Goal: Information Seeking & Learning: Learn about a topic

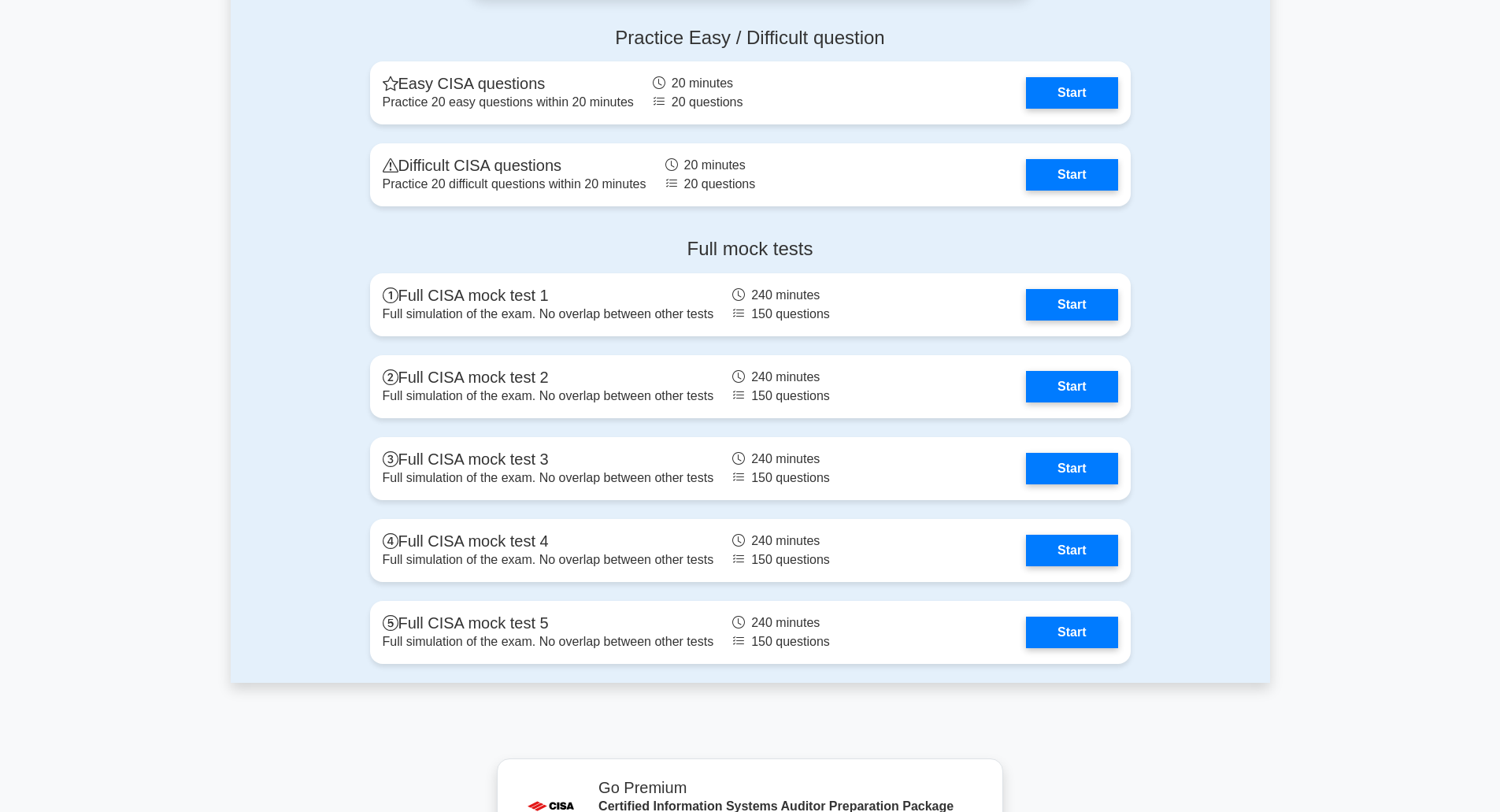
scroll to position [2204, 0]
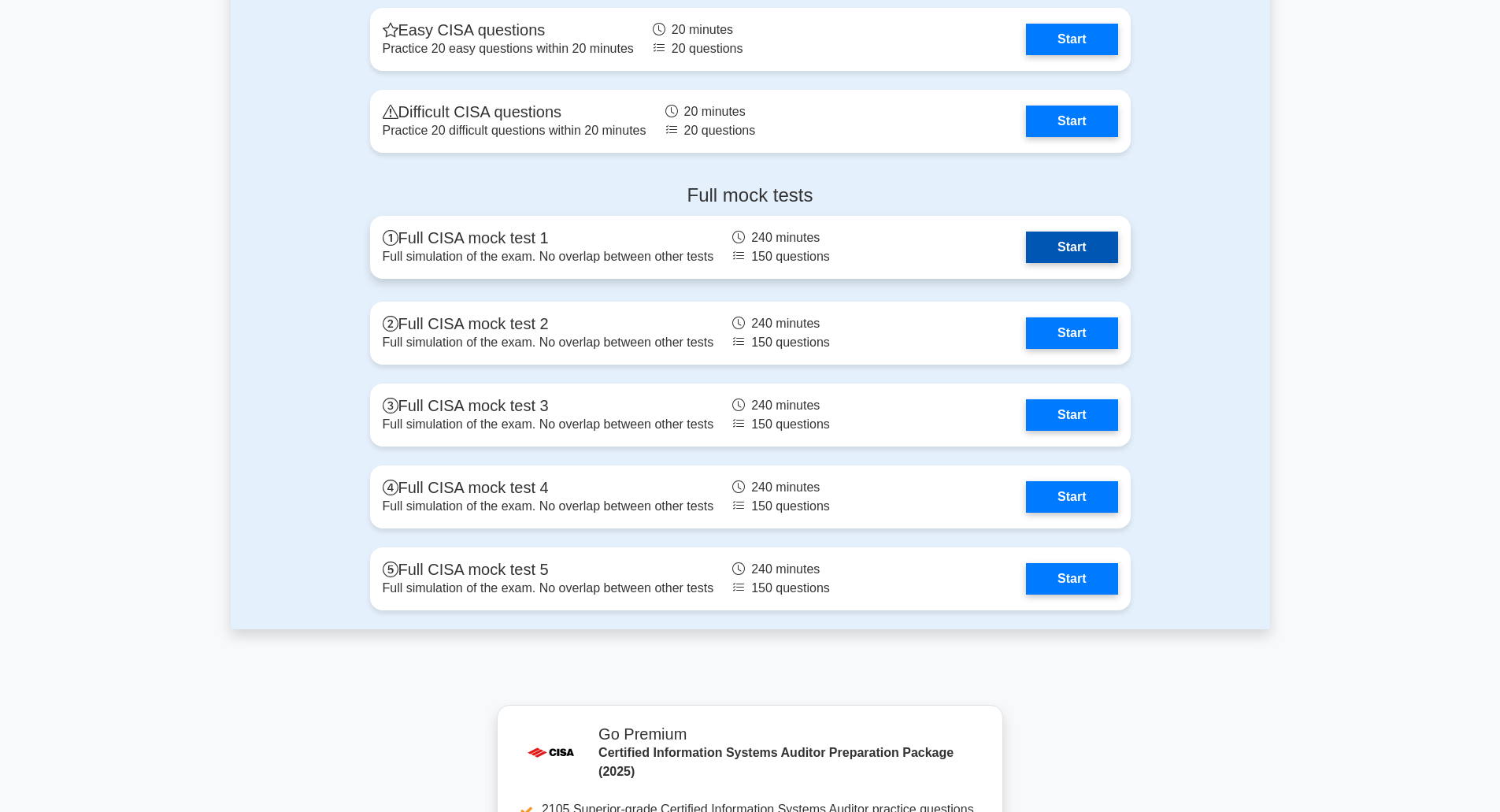
click at [1075, 251] on link "Start" at bounding box center [1071, 247] width 91 height 32
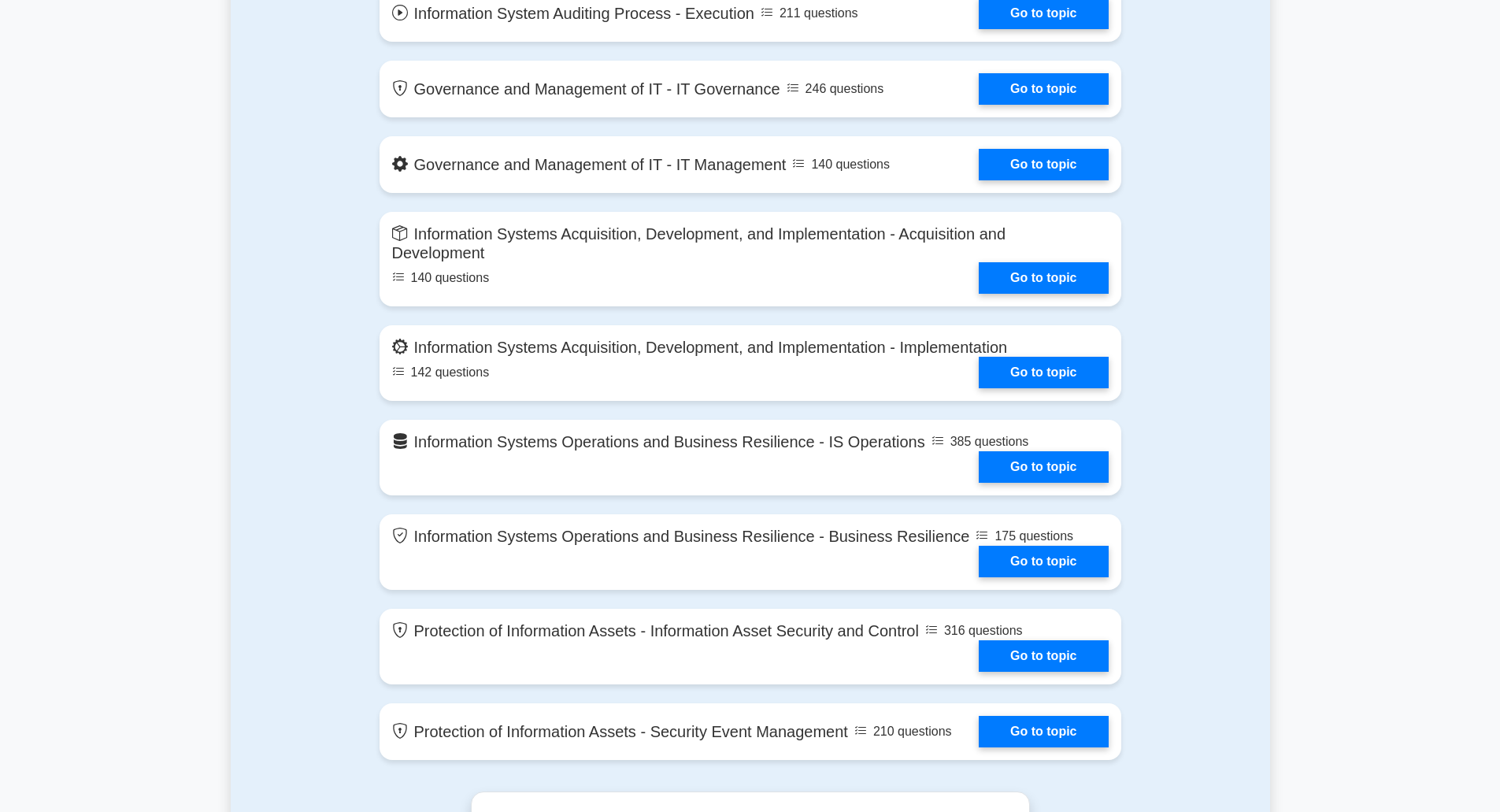
scroll to position [1260, 0]
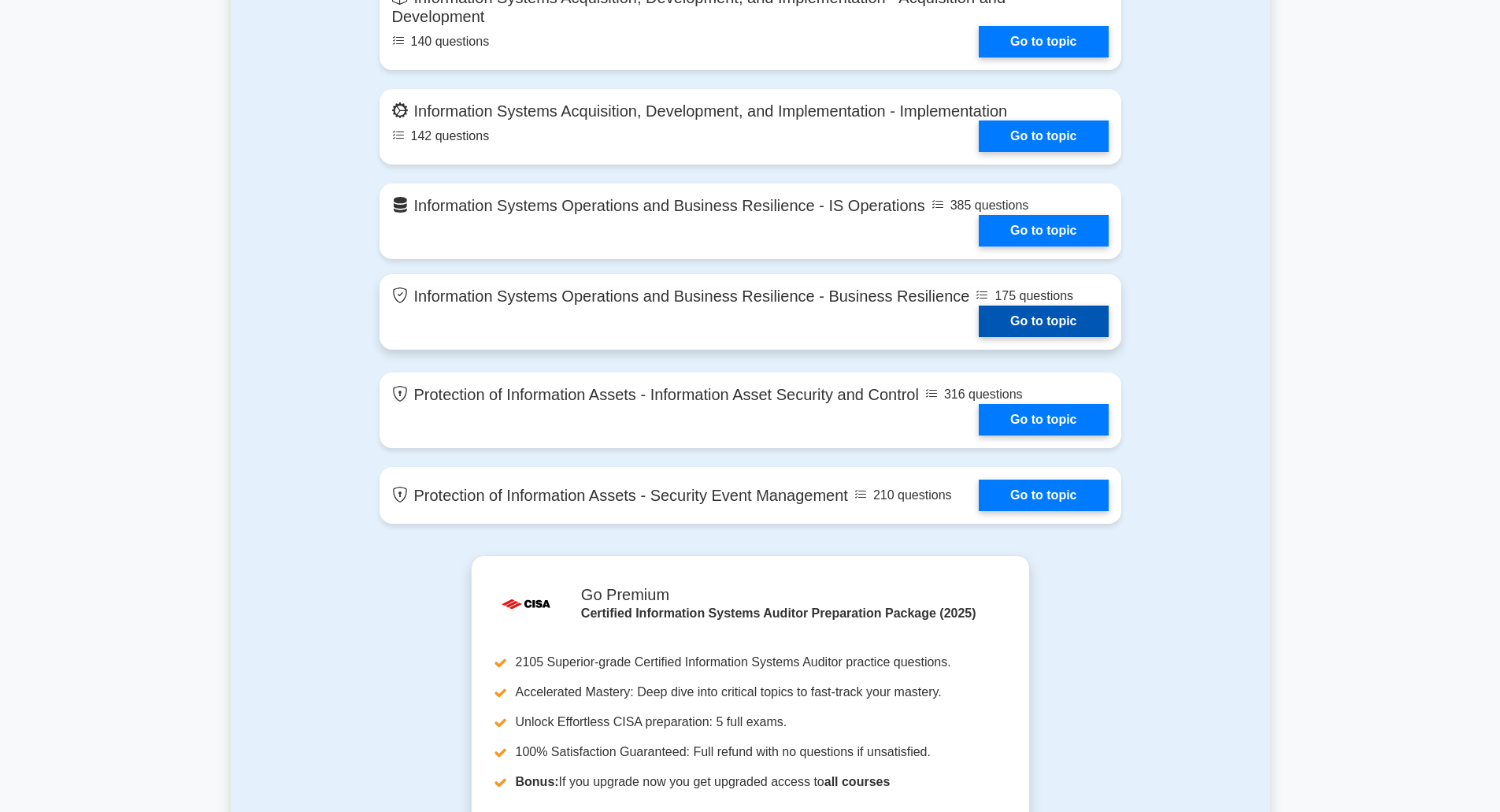
click at [1056, 325] on link "Go to topic" at bounding box center [1043, 321] width 129 height 32
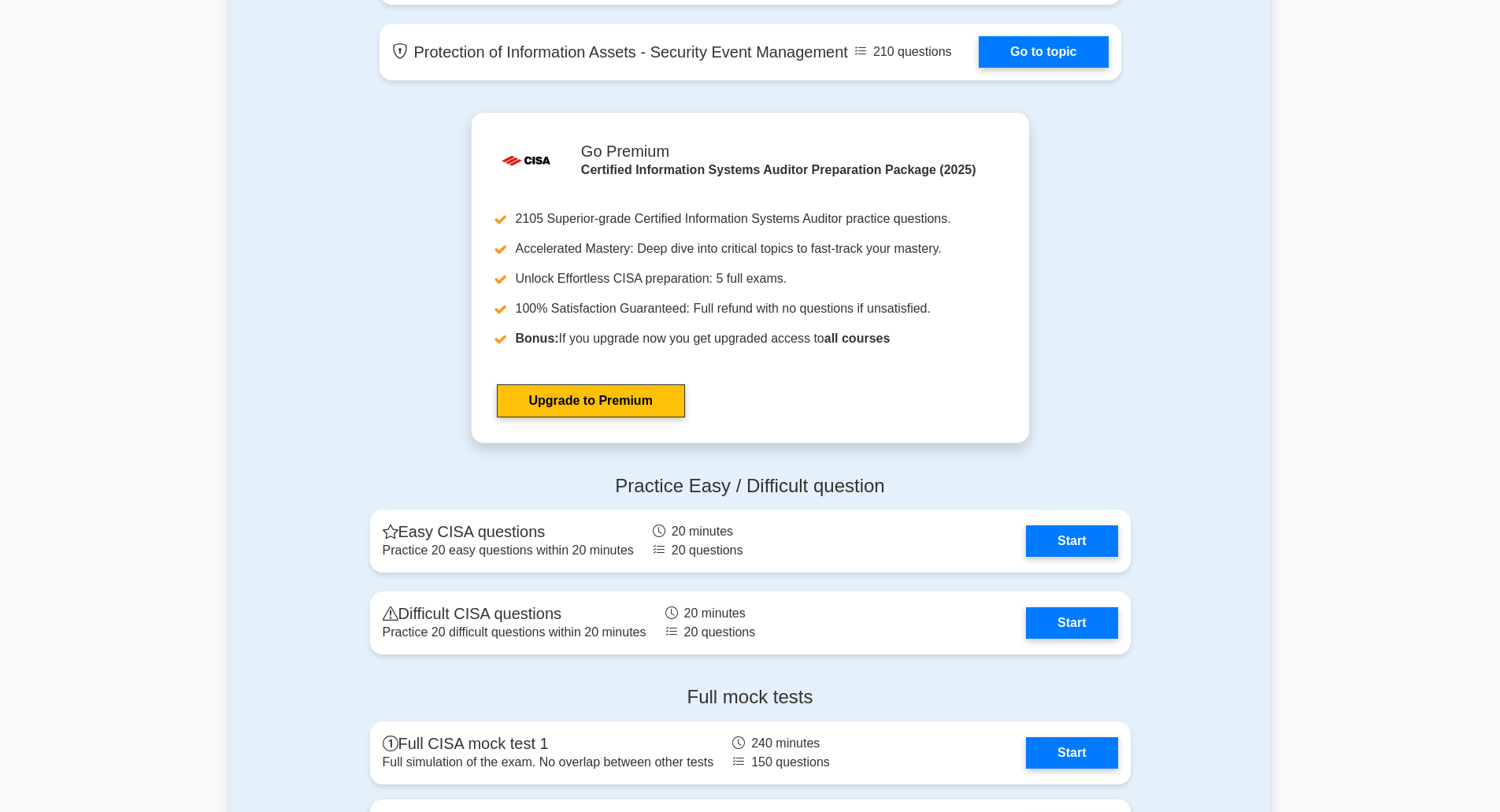
scroll to position [1732, 0]
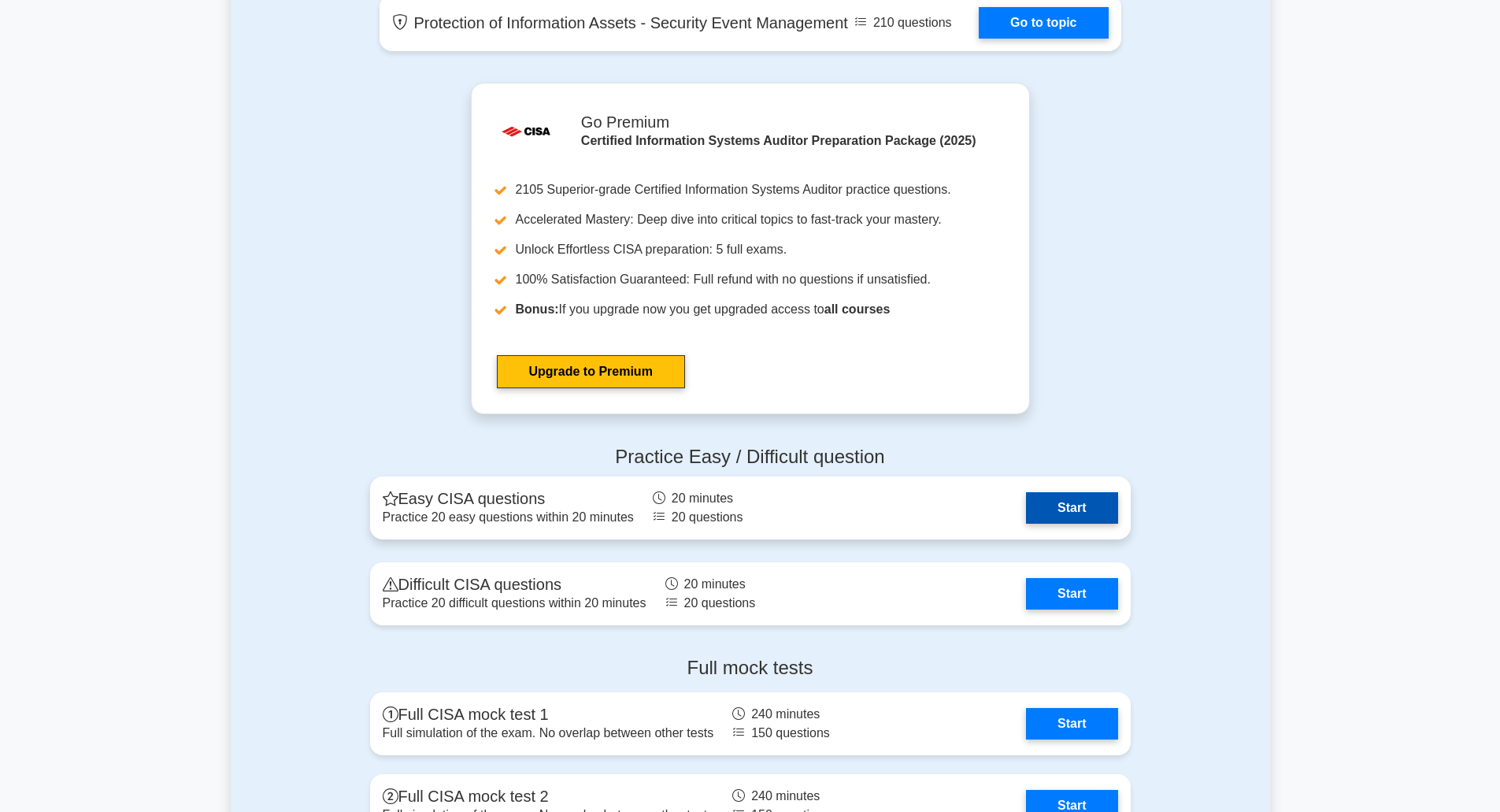
click link "Start"
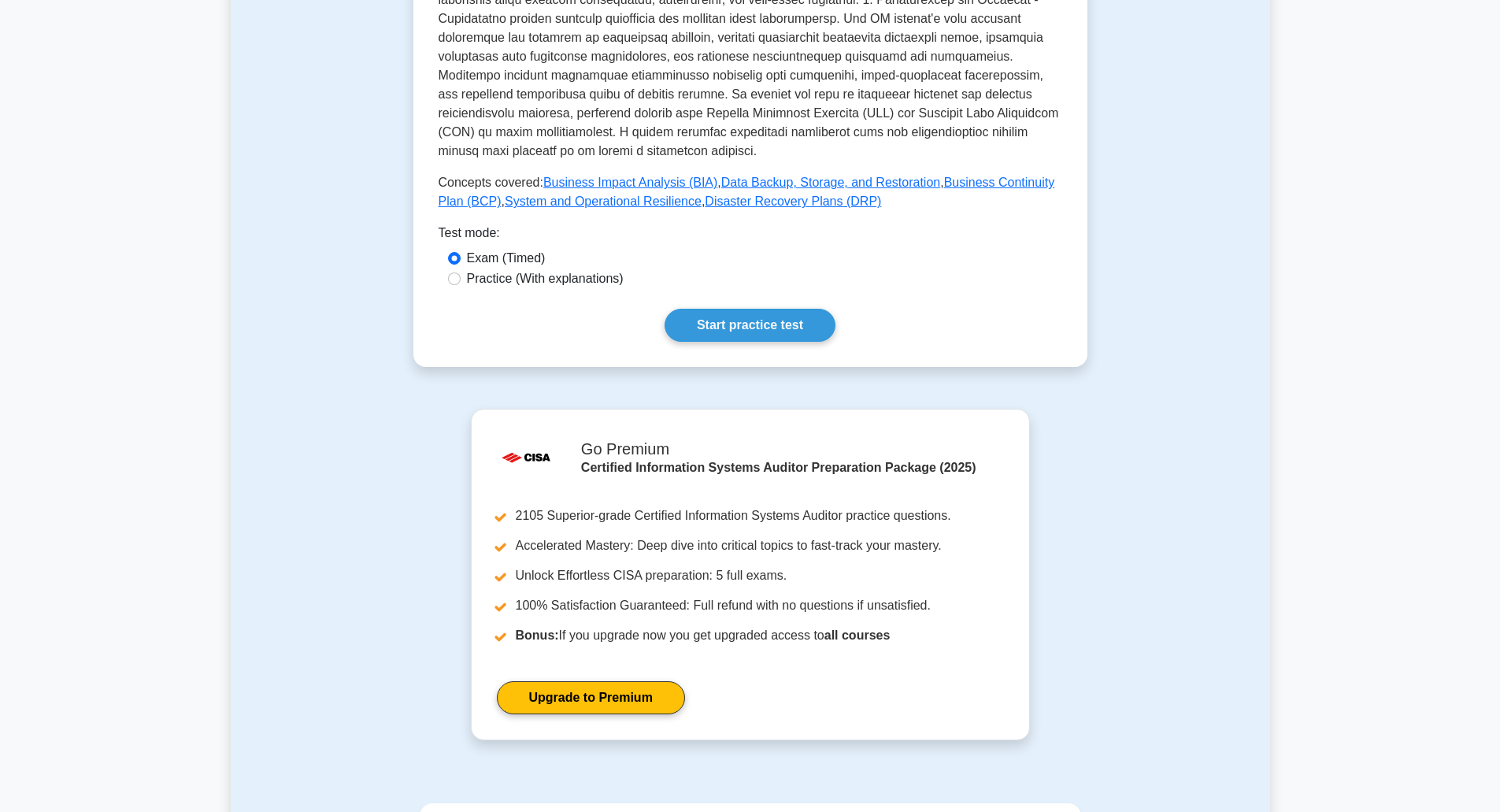
scroll to position [788, 0]
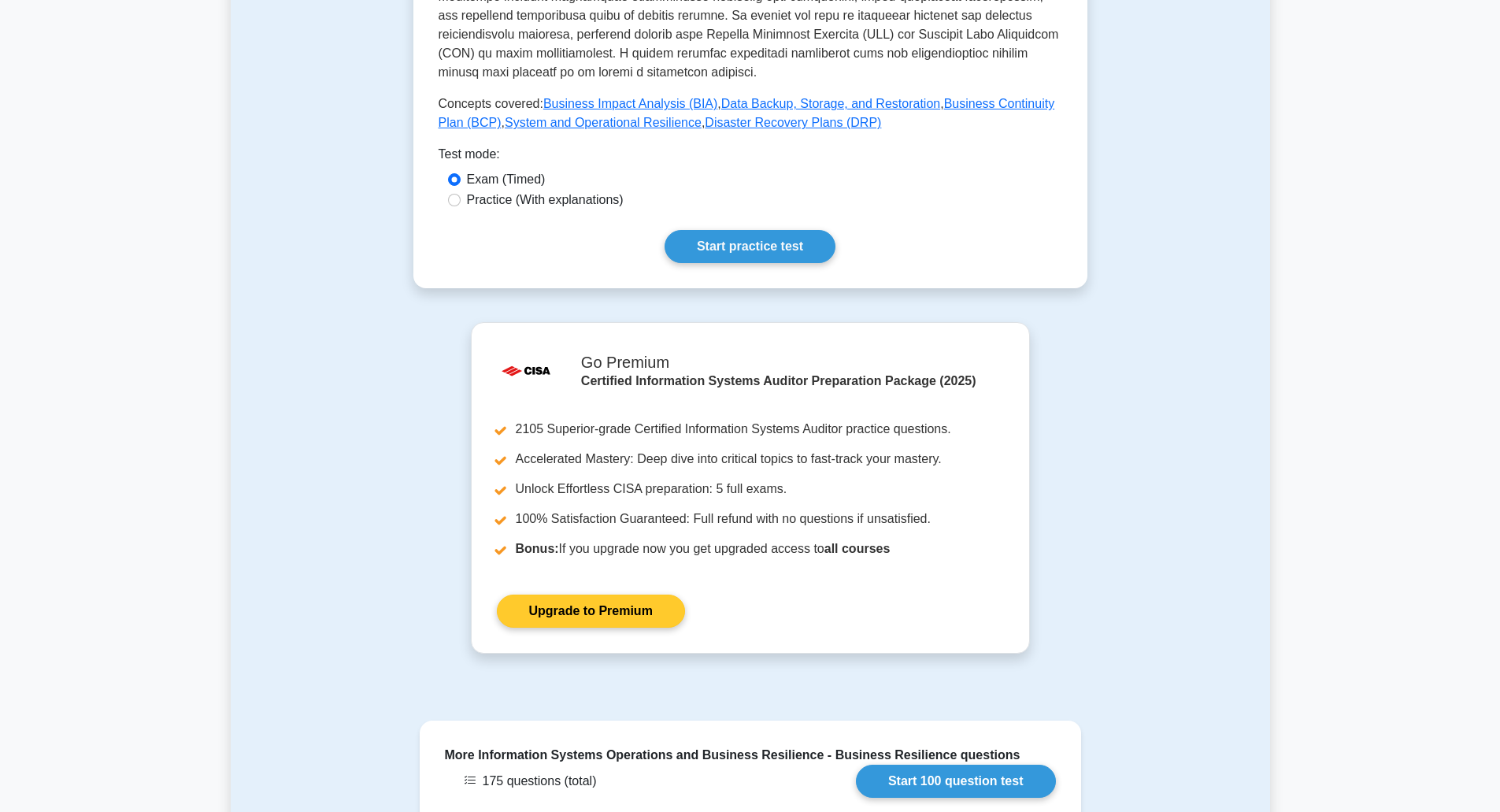
click at [644, 595] on link "Upgrade to Premium" at bounding box center [590, 611] width 188 height 33
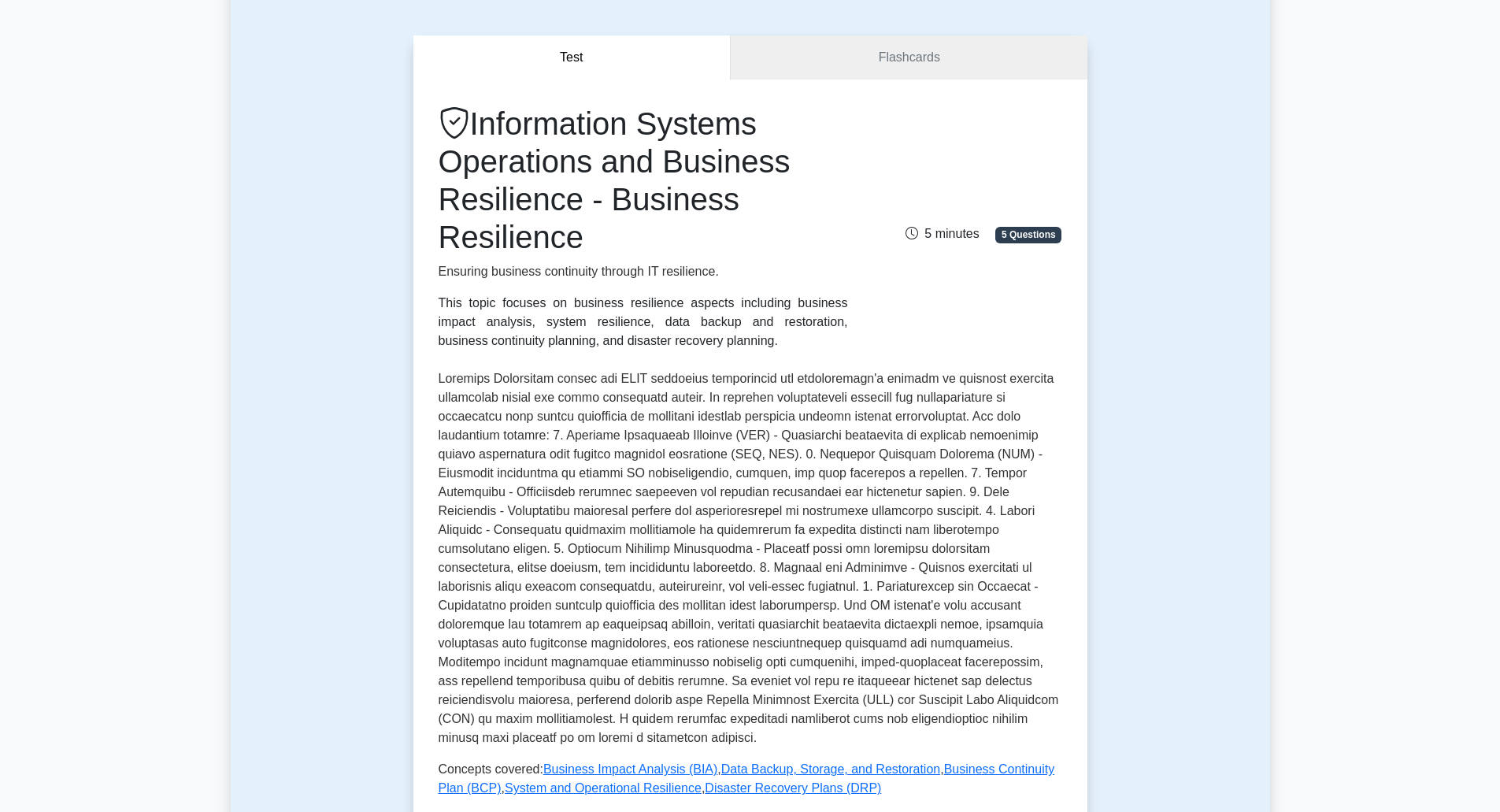
scroll to position [0, 0]
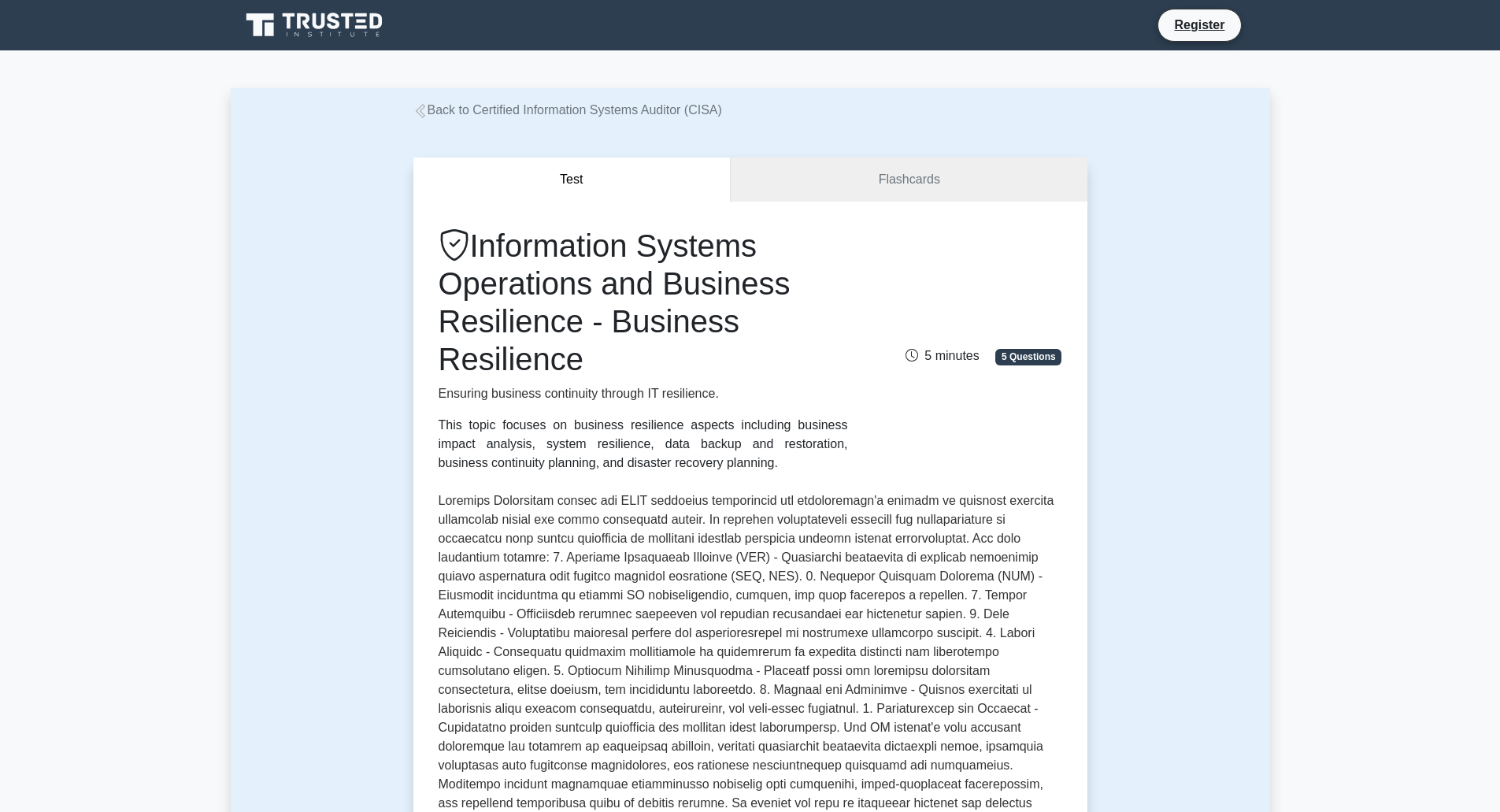
drag, startPoint x: 364, startPoint y: 136, endPoint x: 386, endPoint y: 125, distance: 24.6
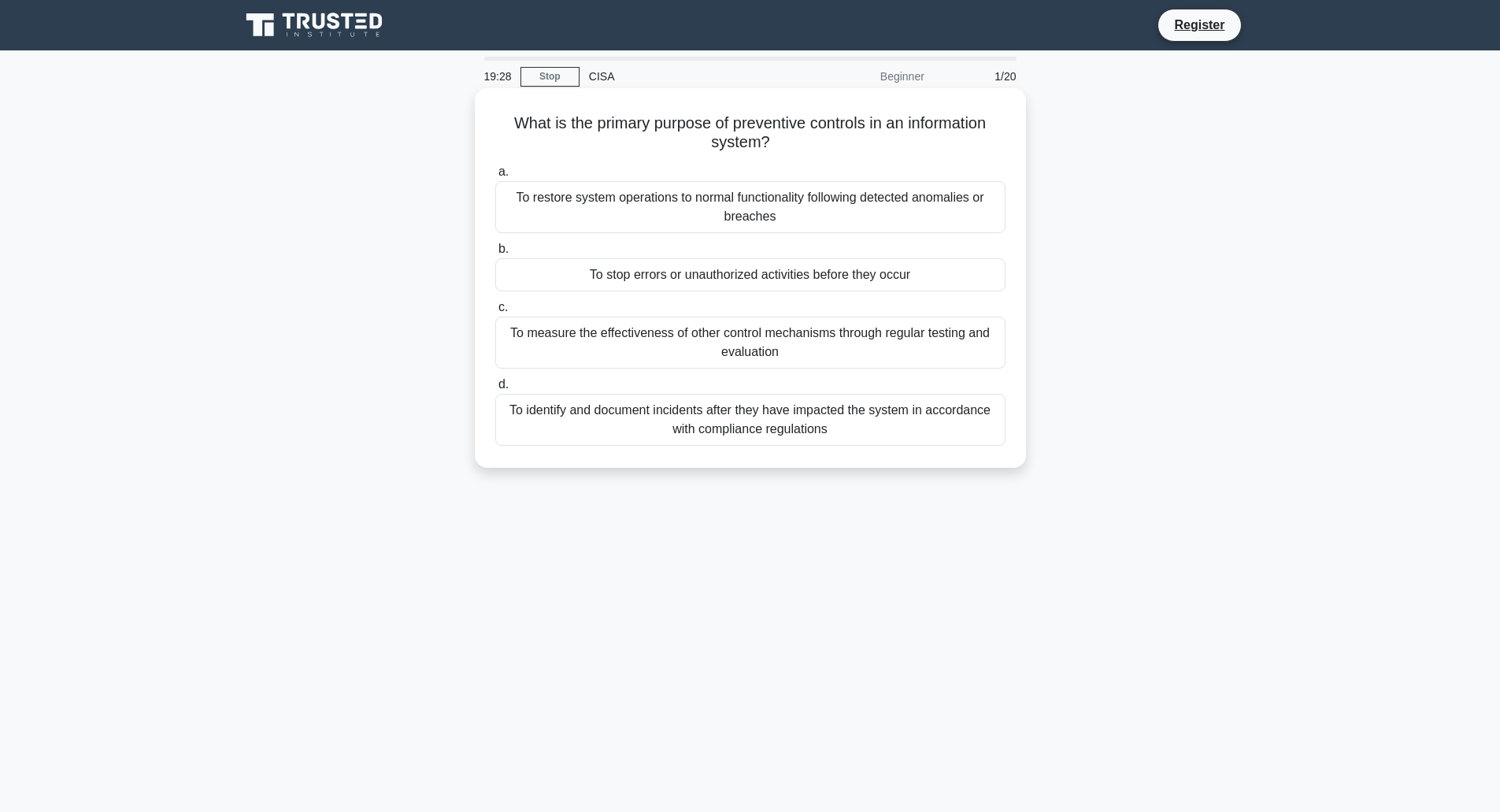
click at [705, 268] on div "To stop errors or unauthorized activities before they occur" at bounding box center [751, 275] width 510 height 33
click at [496, 254] on input "b. To stop errors or unauthorized activities before they occur" at bounding box center [496, 249] width 0 height 10
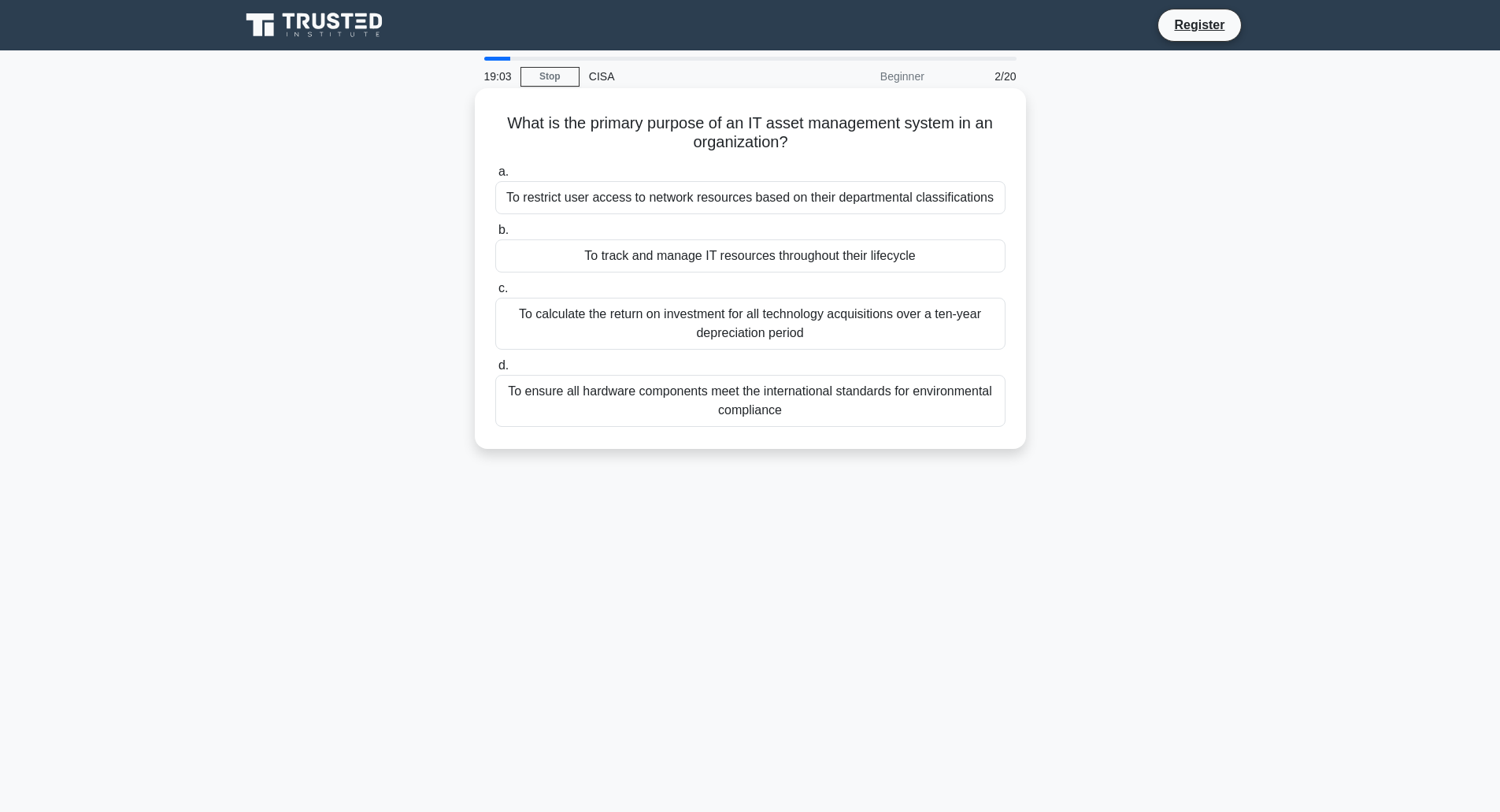
click at [748, 259] on div "To track and manage IT resources throughout their lifecycle" at bounding box center [751, 256] width 510 height 33
click at [496, 235] on input "b. To track and manage IT resources throughout their lifecycle" at bounding box center [496, 230] width 0 height 10
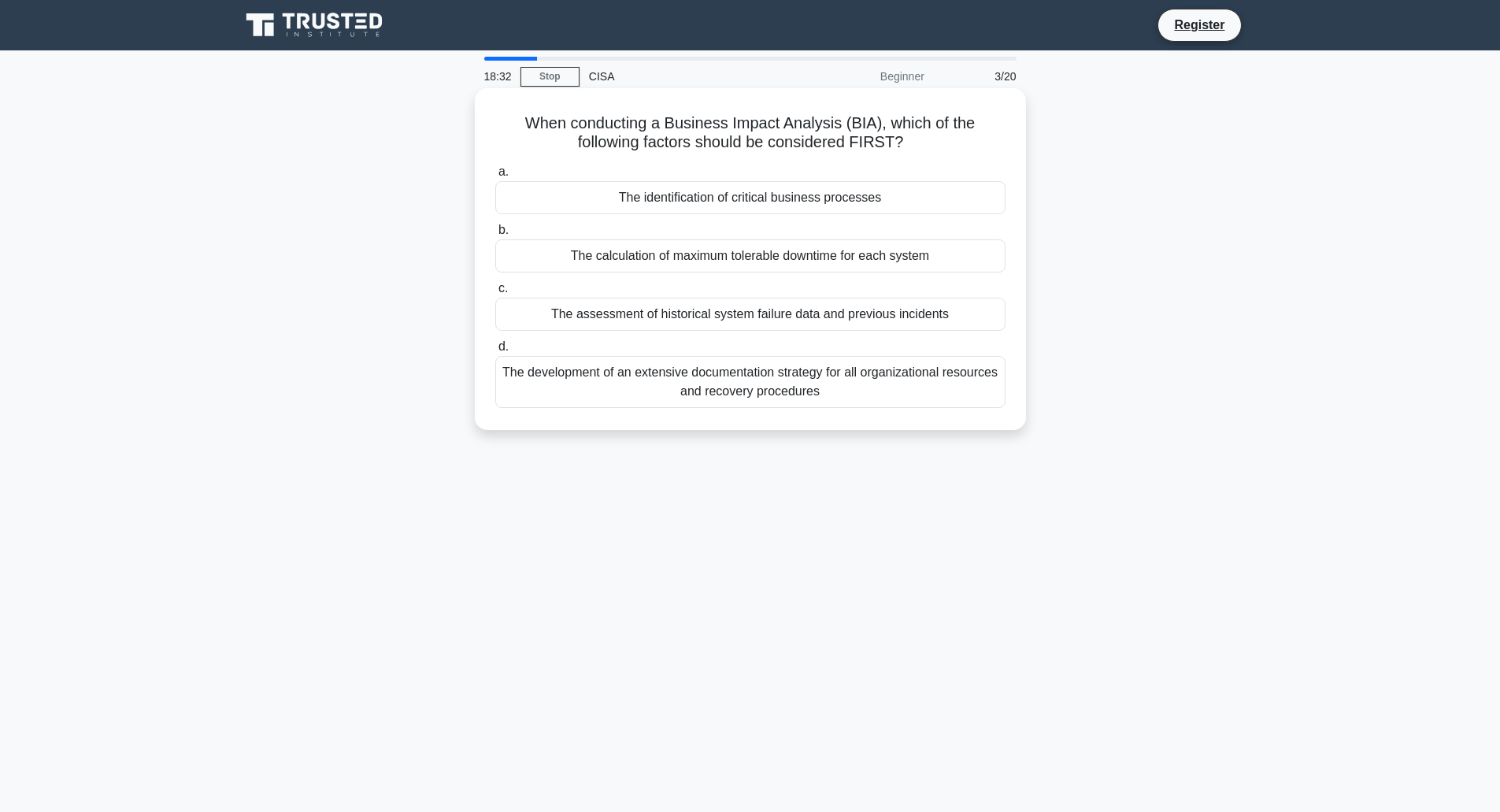
click at [720, 203] on div "The identification of critical business processes" at bounding box center [751, 197] width 510 height 33
click at [496, 178] on input "a. The identification of critical business processes" at bounding box center [496, 171] width 0 height 10
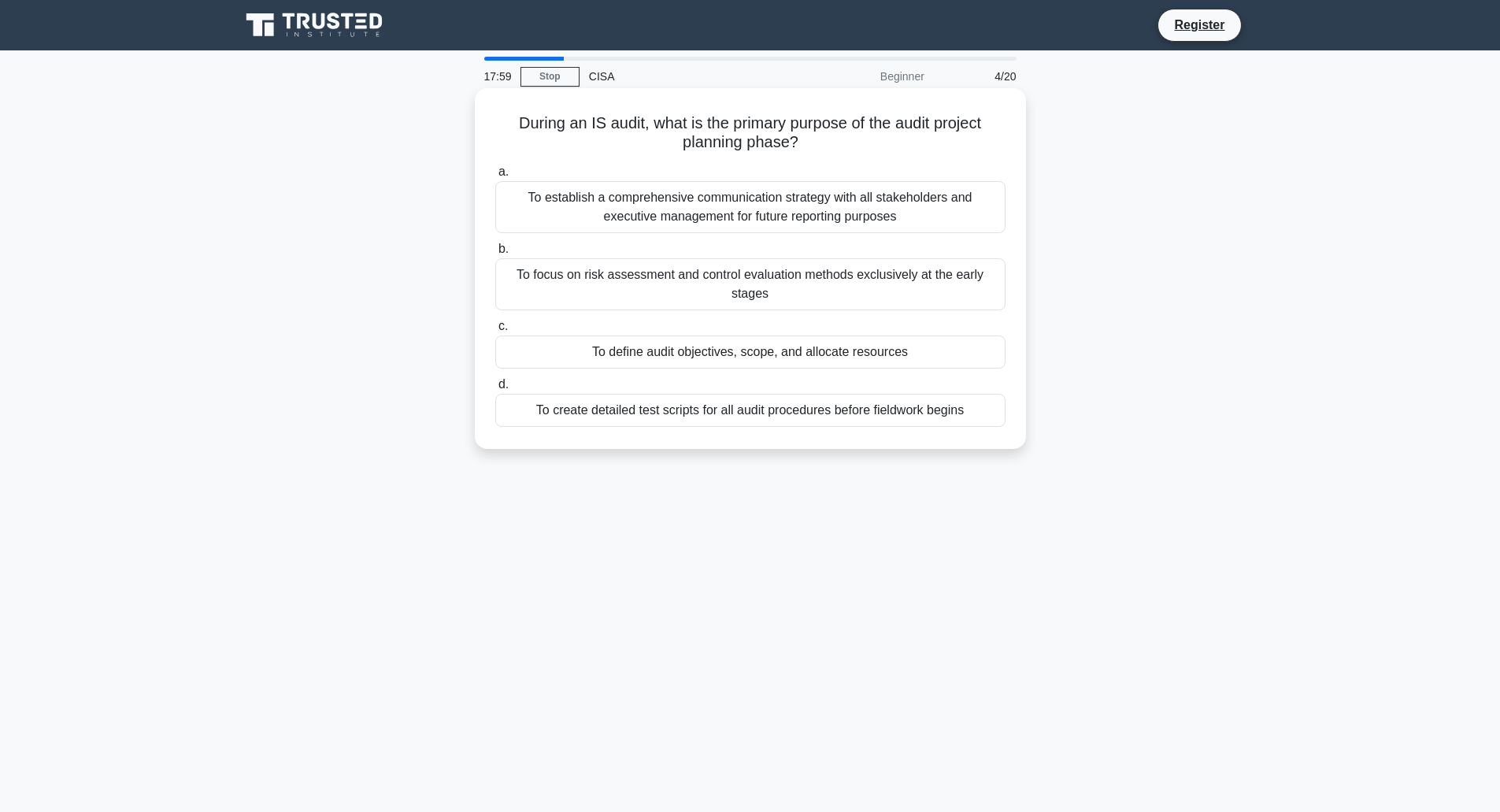
click at [733, 351] on div "To define audit objectives, scope, and allocate resources" at bounding box center [751, 351] width 510 height 33
click at [496, 332] on input "c. To define audit objectives, scope, and allocate resources" at bounding box center [496, 325] width 0 height 10
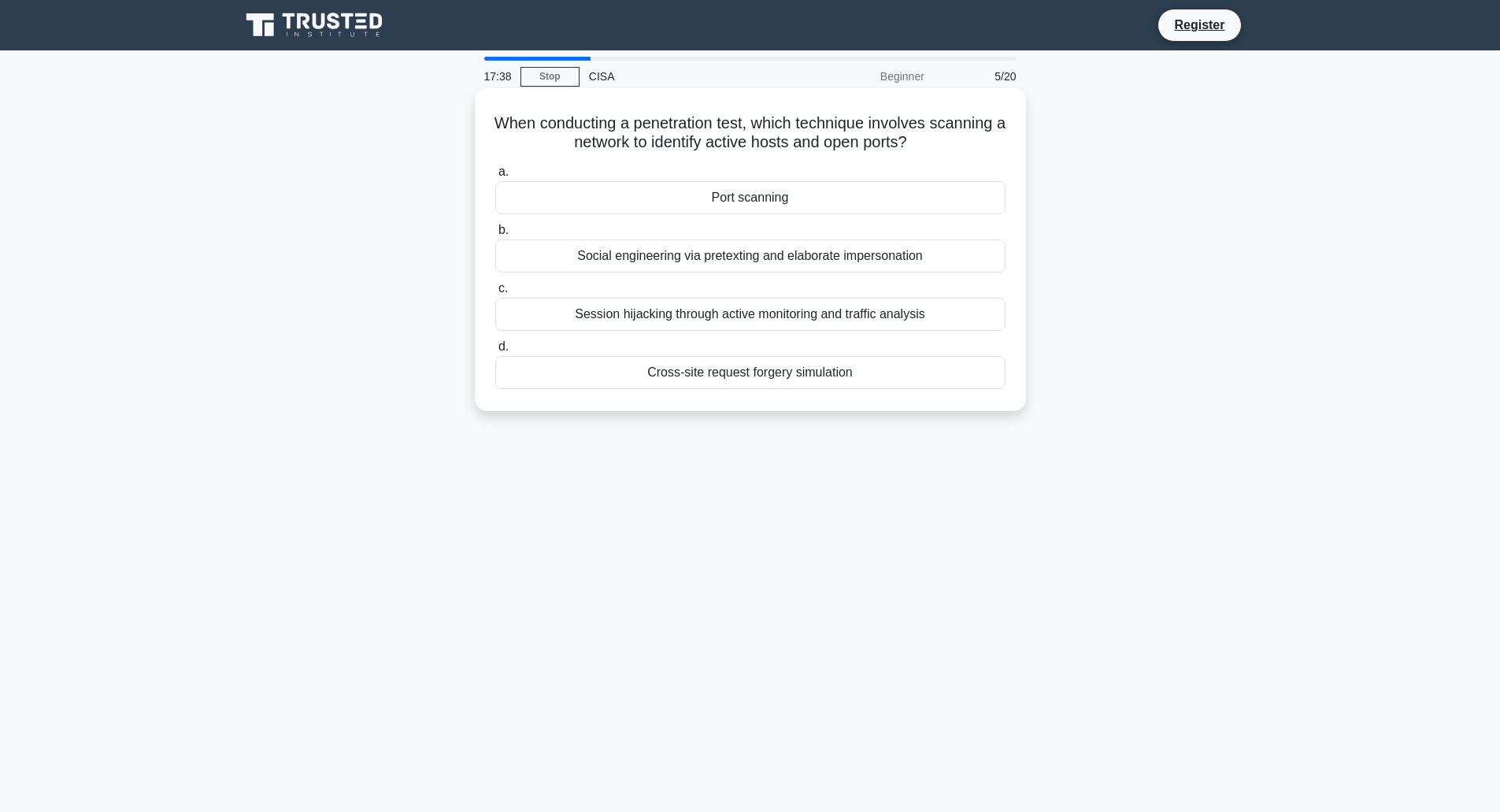
click at [738, 188] on div "Port scanning" at bounding box center [751, 197] width 510 height 33
click at [496, 178] on input "a. Port scanning" at bounding box center [496, 171] width 0 height 10
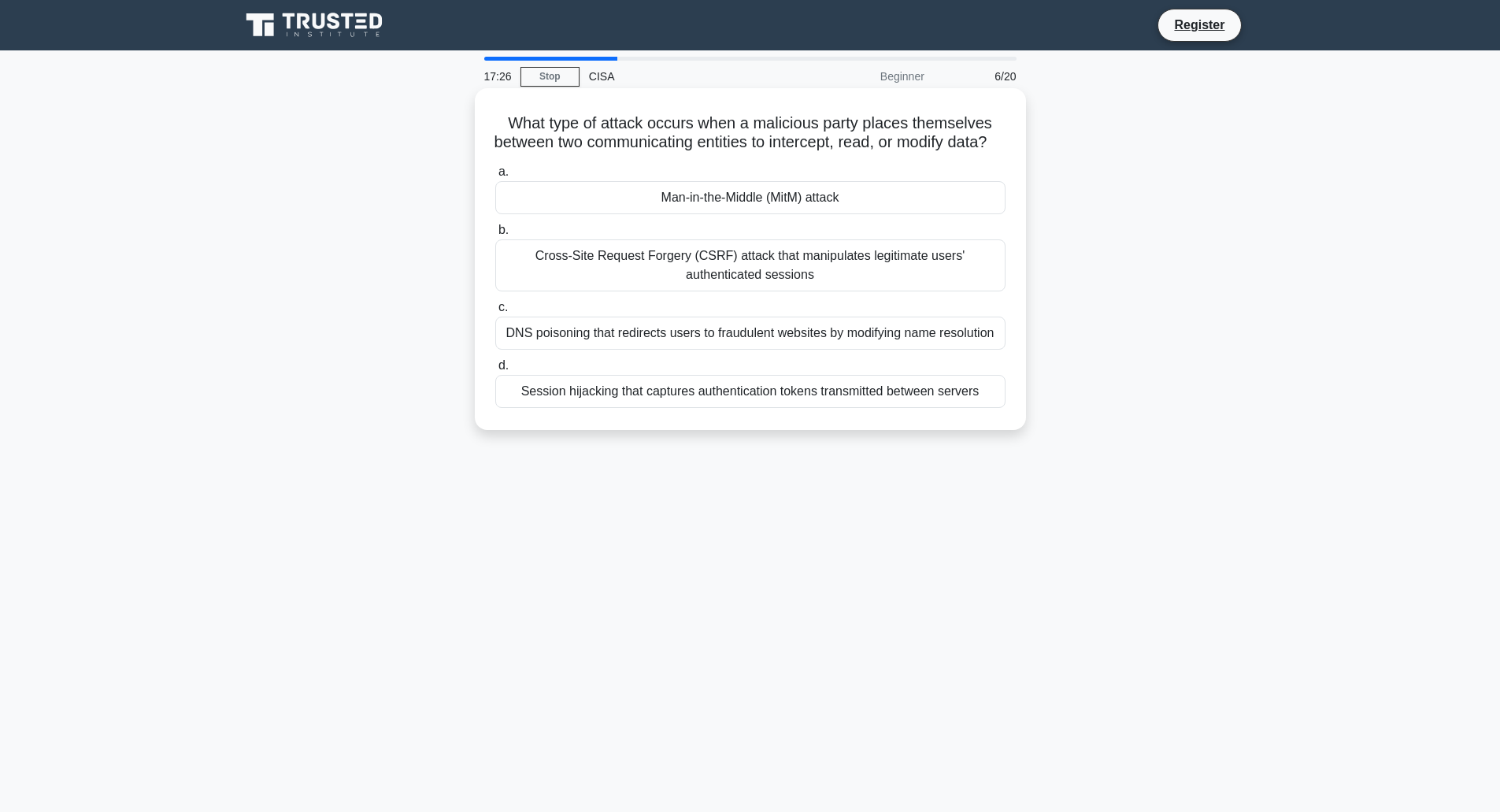
click at [759, 214] on div "Man-in-the-Middle (MitM) attack" at bounding box center [751, 197] width 510 height 33
click at [496, 178] on input "a. Man-in-the-Middle (MitM) attack" at bounding box center [496, 171] width 0 height 10
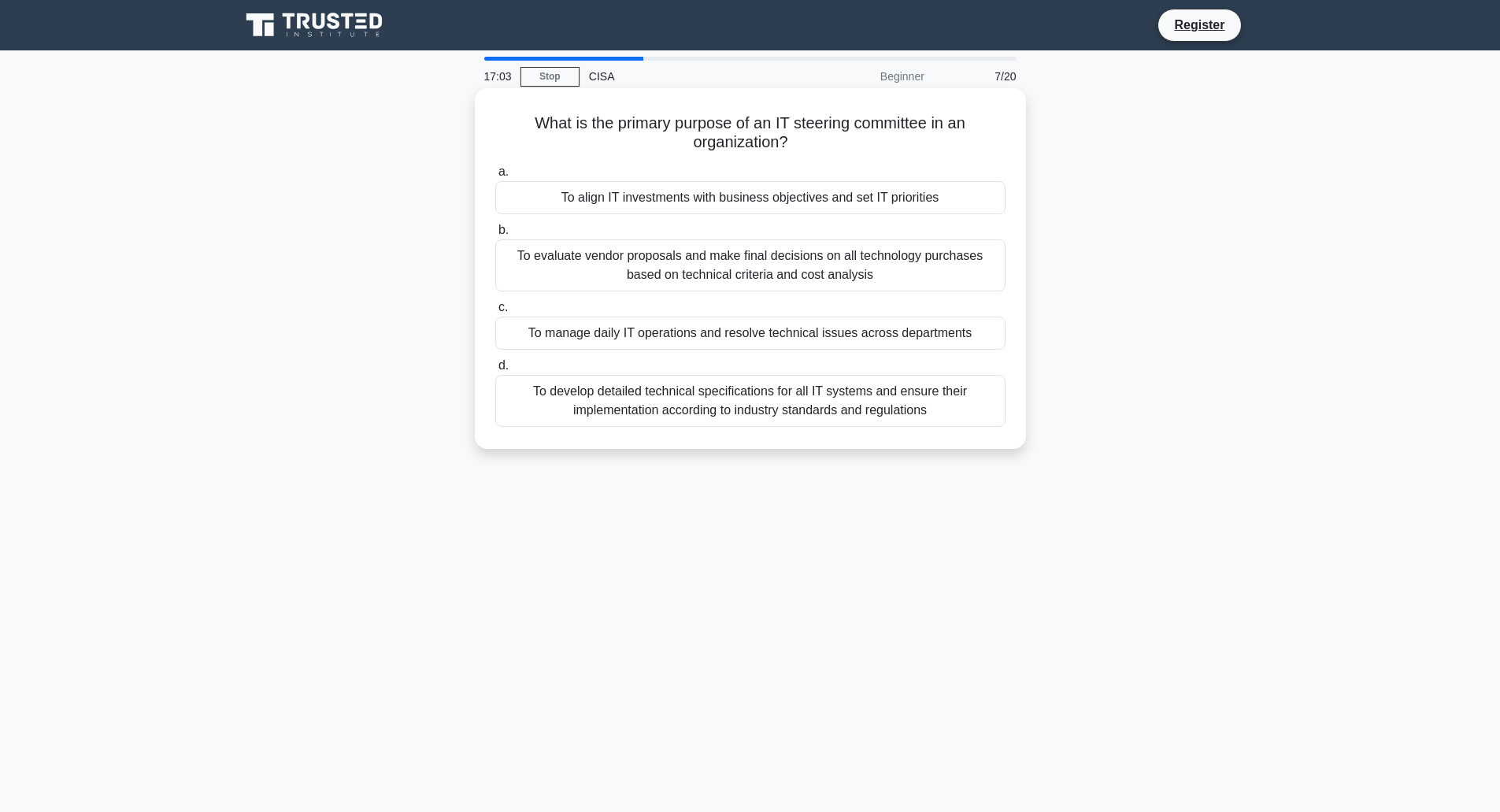
click at [743, 334] on div "To manage daily IT operations and resolve technical issues across departments" at bounding box center [751, 333] width 510 height 33
click at [496, 313] on input "c. To manage daily IT operations and resolve technical issues across departments" at bounding box center [496, 307] width 0 height 10
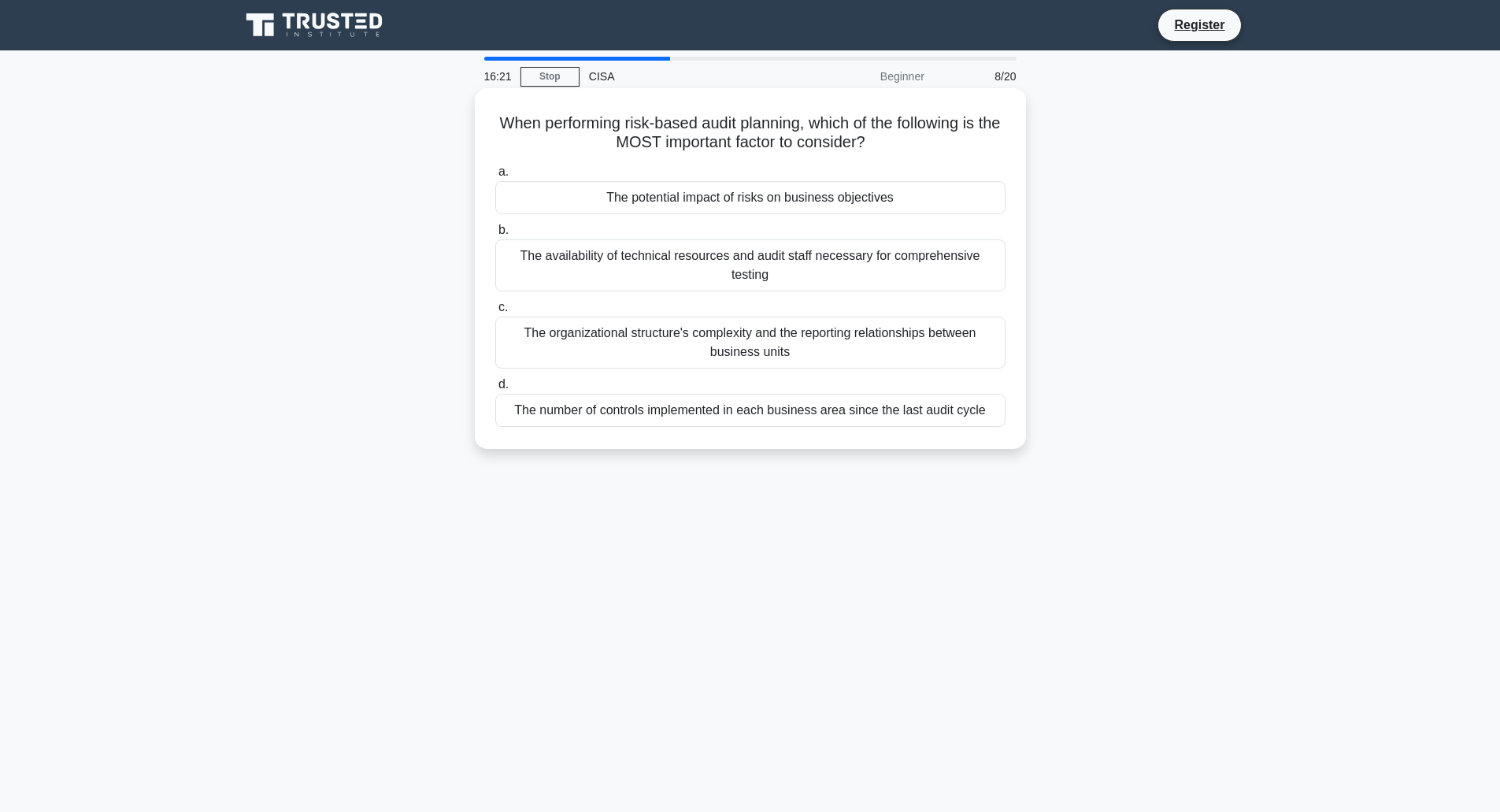
click at [694, 199] on div "The potential impact of risks on business objectives" at bounding box center [751, 197] width 510 height 33
click at [496, 178] on input "a. The potential impact of risks on business objectives" at bounding box center [496, 171] width 0 height 10
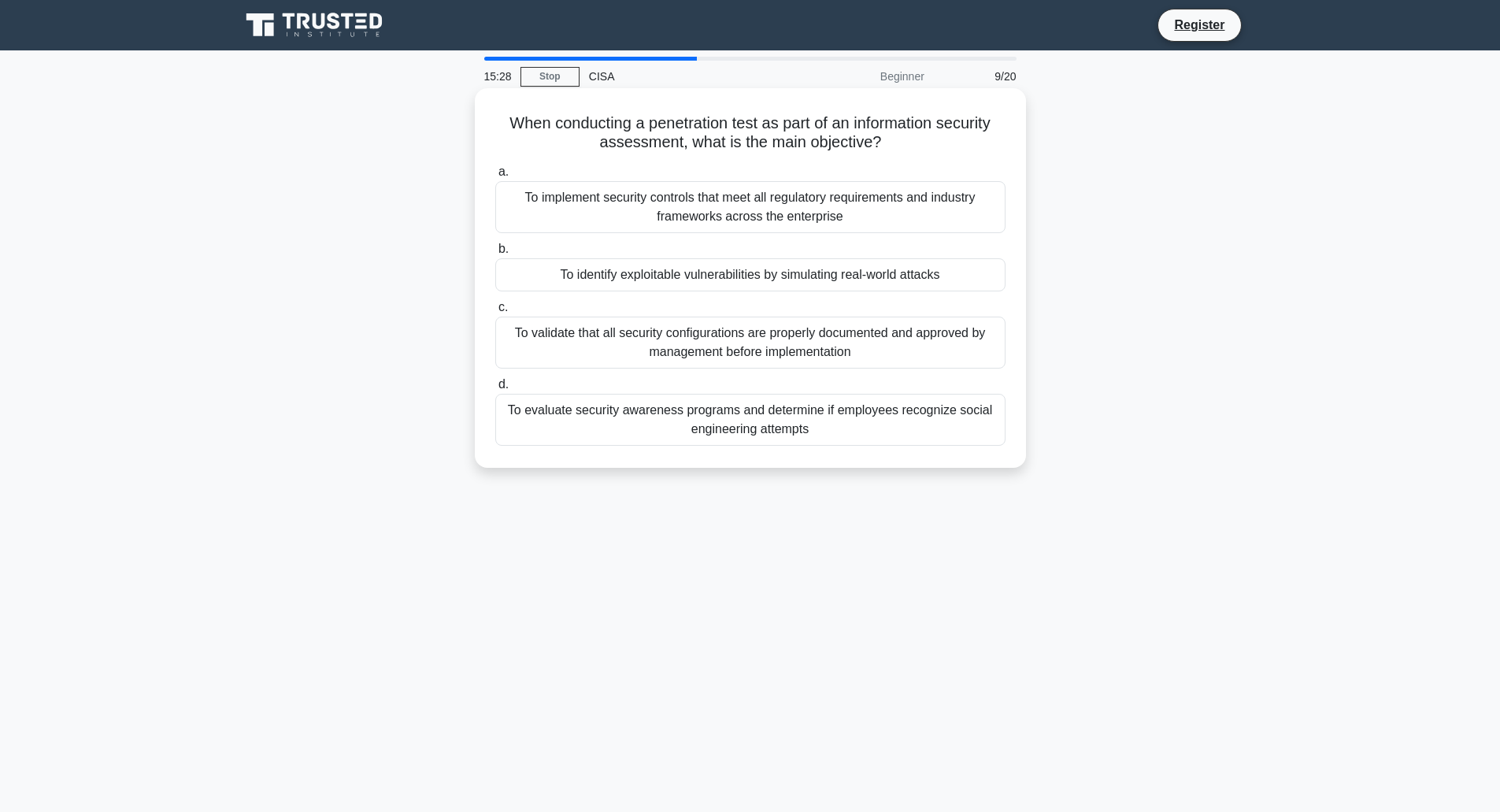
click at [723, 277] on div "To identify exploitable vulnerabilities by simulating real-world attacks" at bounding box center [751, 275] width 510 height 33
click at [496, 254] on input "b. To identify exploitable vulnerabilities by simulating real-world attacks" at bounding box center [496, 249] width 0 height 10
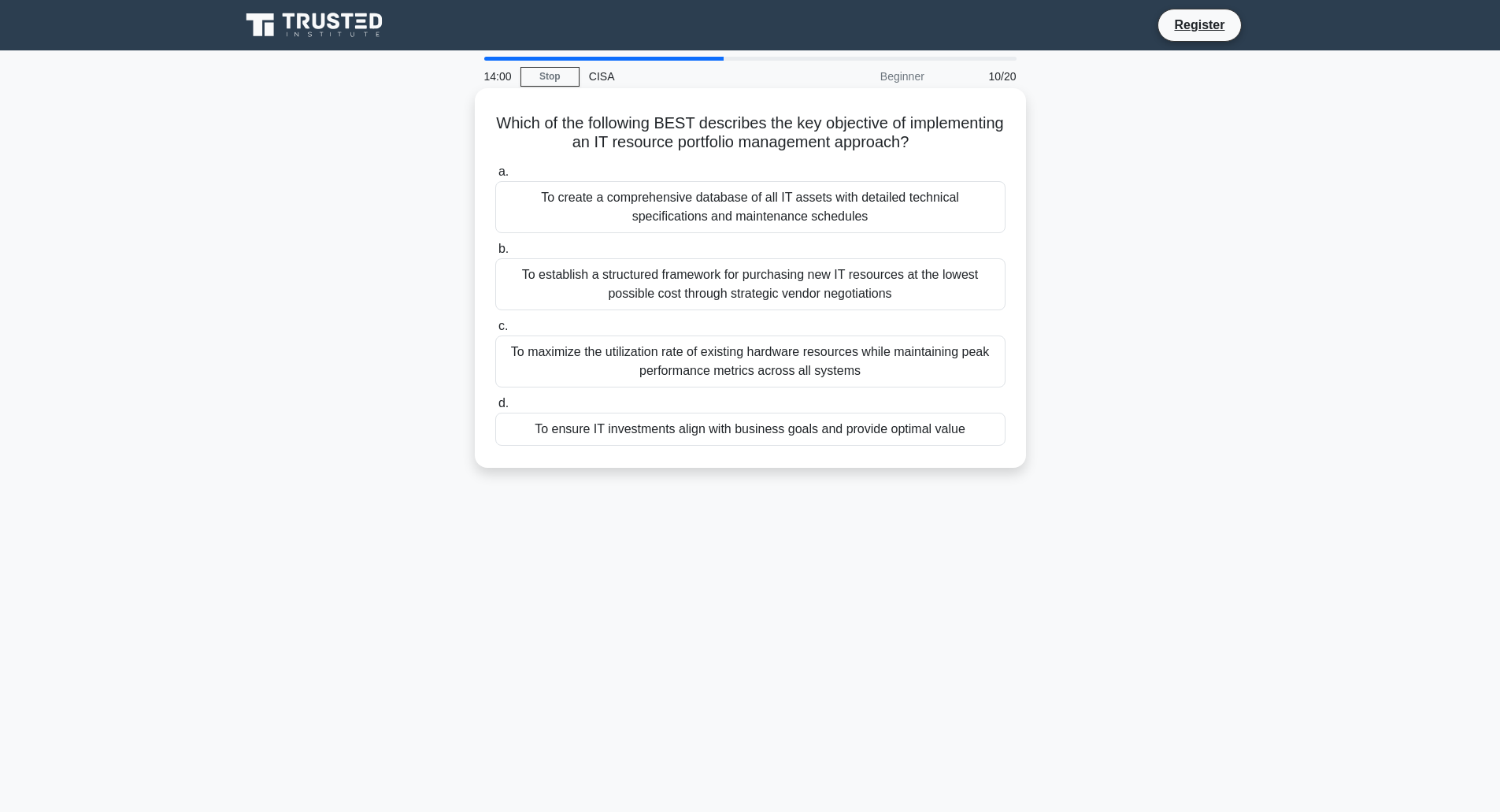
click at [783, 439] on div "To ensure IT investments align with business goals and provide optimal value" at bounding box center [751, 429] width 510 height 33
click at [496, 408] on input "d. To ensure IT investments align with business goals and provide optimal value" at bounding box center [496, 403] width 0 height 10
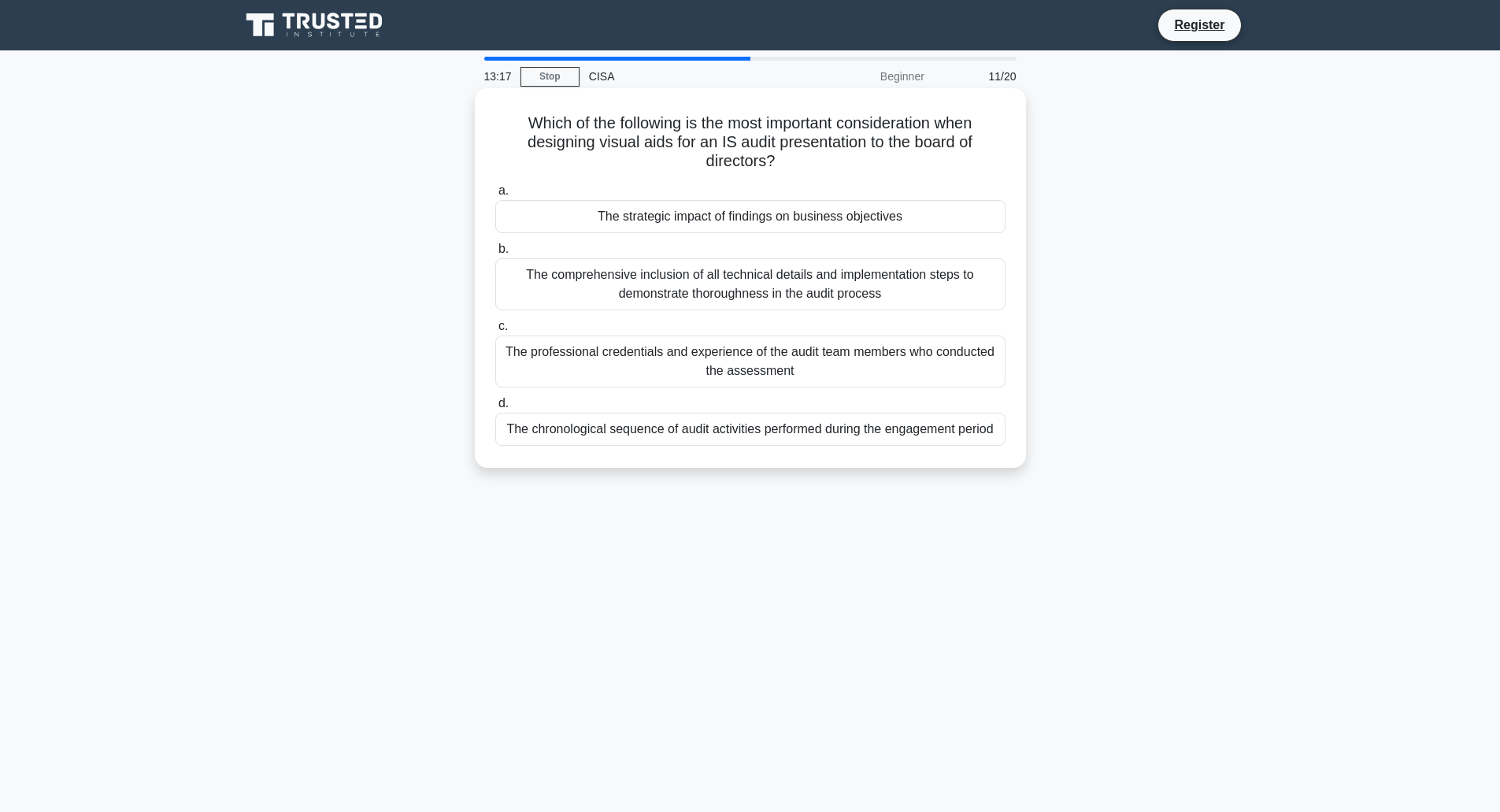
click at [767, 221] on div "The strategic impact of findings on business objectives" at bounding box center [751, 216] width 510 height 33
click at [496, 196] on input "a. The strategic impact of findings on business objectives" at bounding box center [496, 190] width 0 height 10
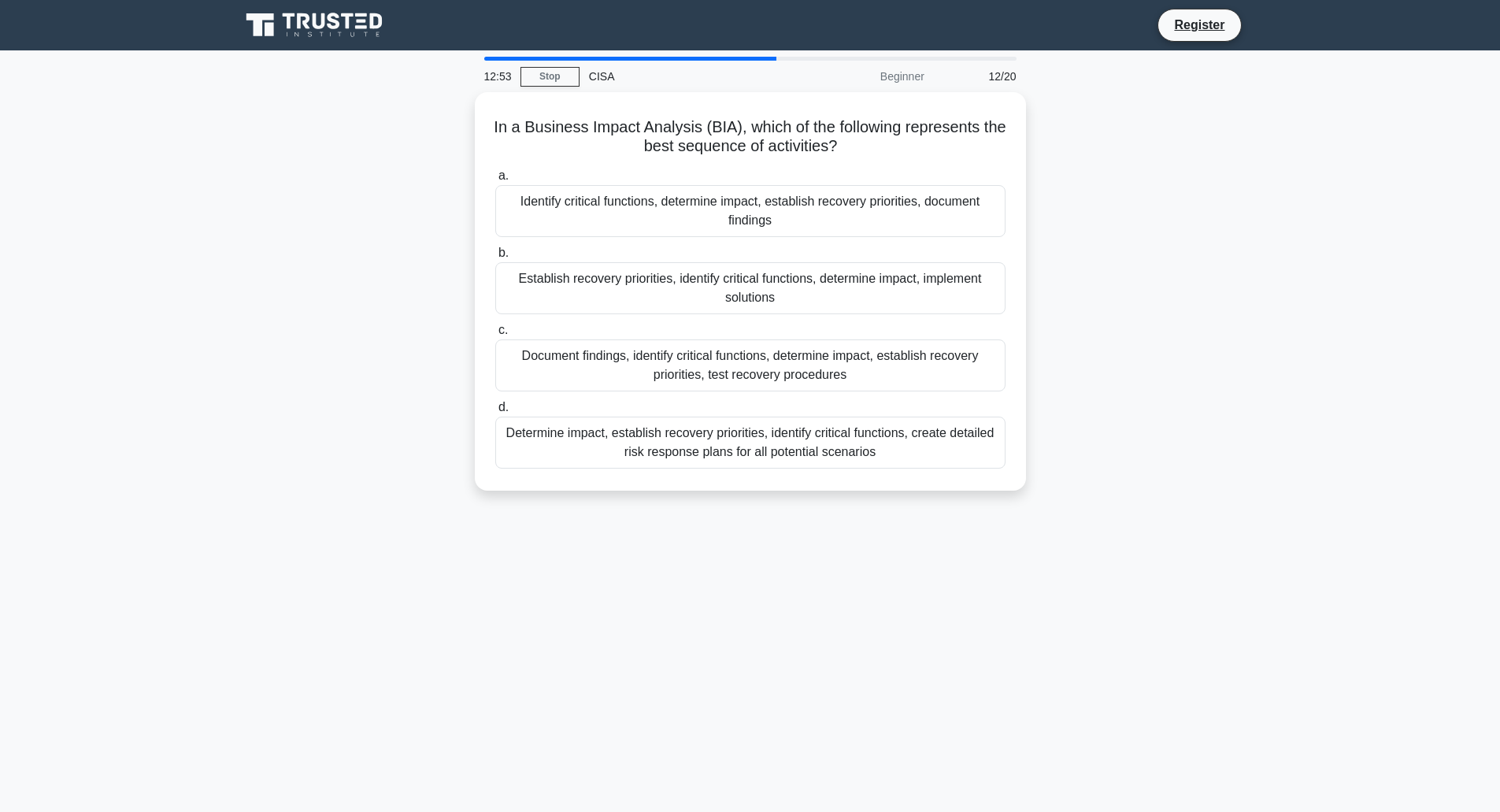
click at [767, 221] on div "Identify critical functions, determine impact, establish recovery priorities, d…" at bounding box center [751, 211] width 510 height 52
click at [496, 181] on input "a. Identify critical functions, determine impact, establish recovery priorities…" at bounding box center [496, 176] width 0 height 10
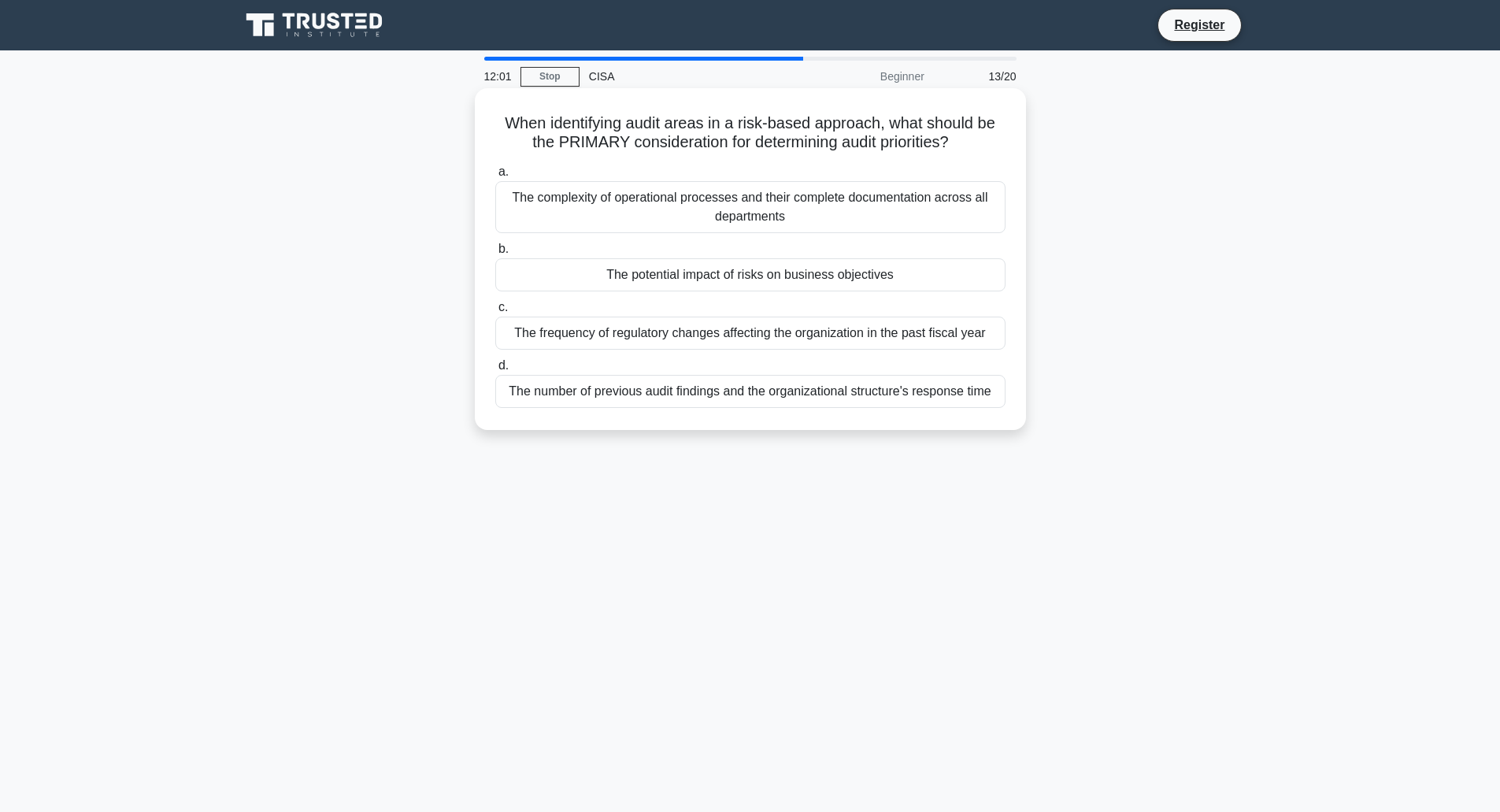
click at [758, 274] on div "The potential impact of risks on business objectives" at bounding box center [751, 275] width 510 height 33
click at [496, 254] on input "b. The potential impact of risks on business objectives" at bounding box center [496, 249] width 0 height 10
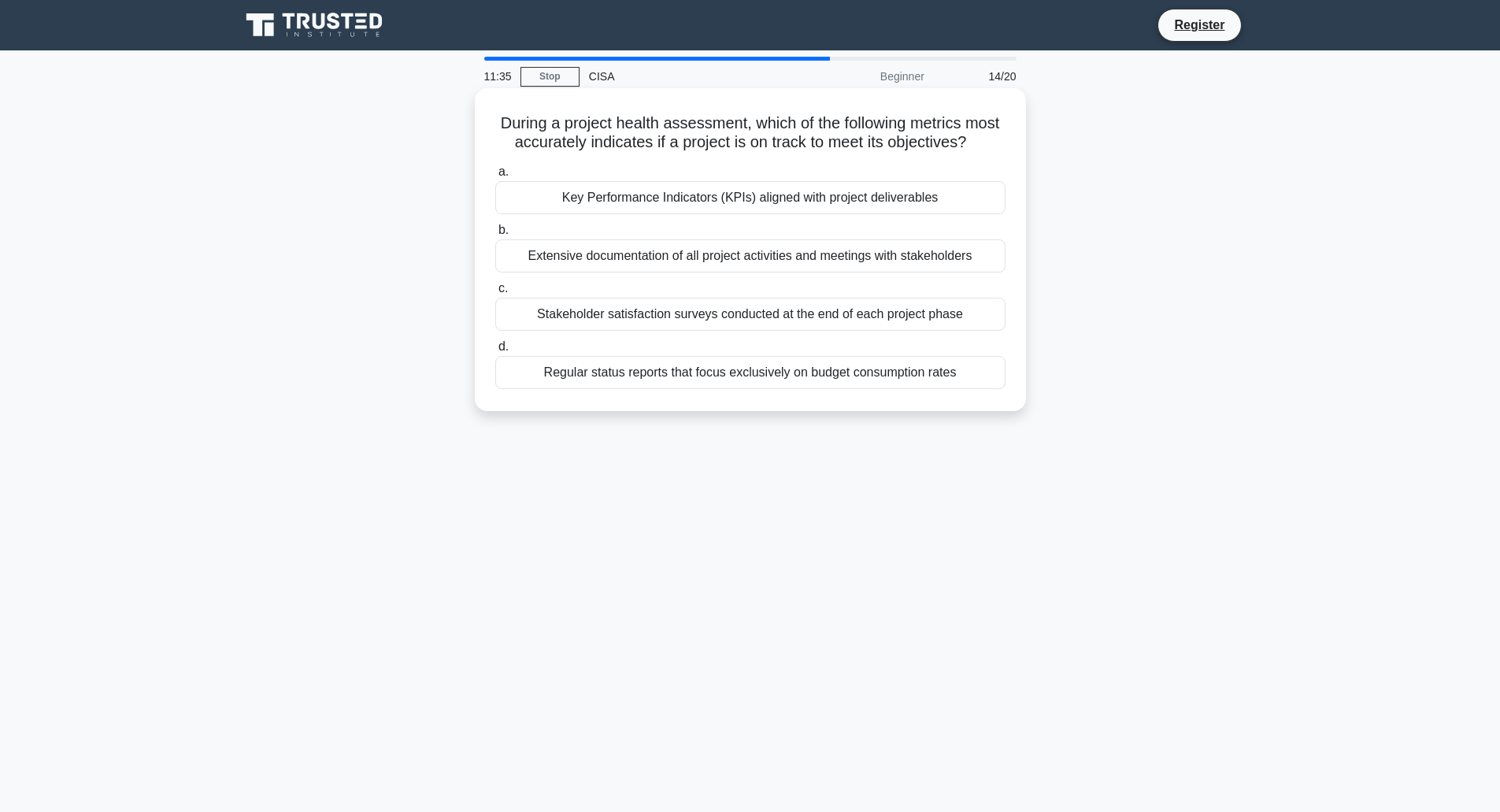
click at [662, 214] on div "Key Performance Indicators (KPIs) aligned with project deliverables" at bounding box center [751, 197] width 510 height 33
click at [496, 178] on input "a. Key Performance Indicators (KPIs) aligned with project deliverables" at bounding box center [496, 171] width 0 height 10
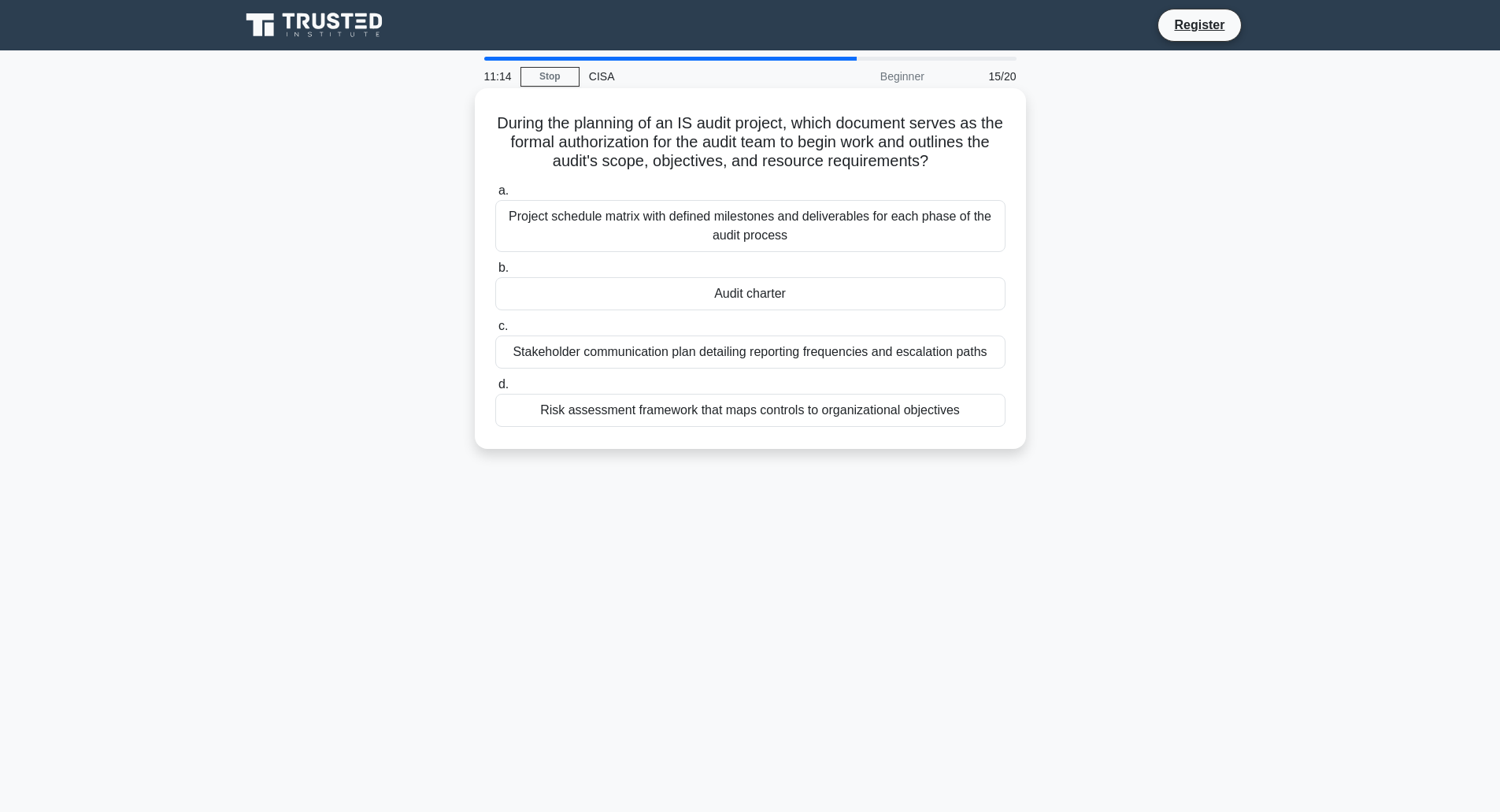
click at [771, 290] on div "Audit charter" at bounding box center [751, 294] width 510 height 33
click at [496, 273] on input "b. Audit charter" at bounding box center [496, 268] width 0 height 10
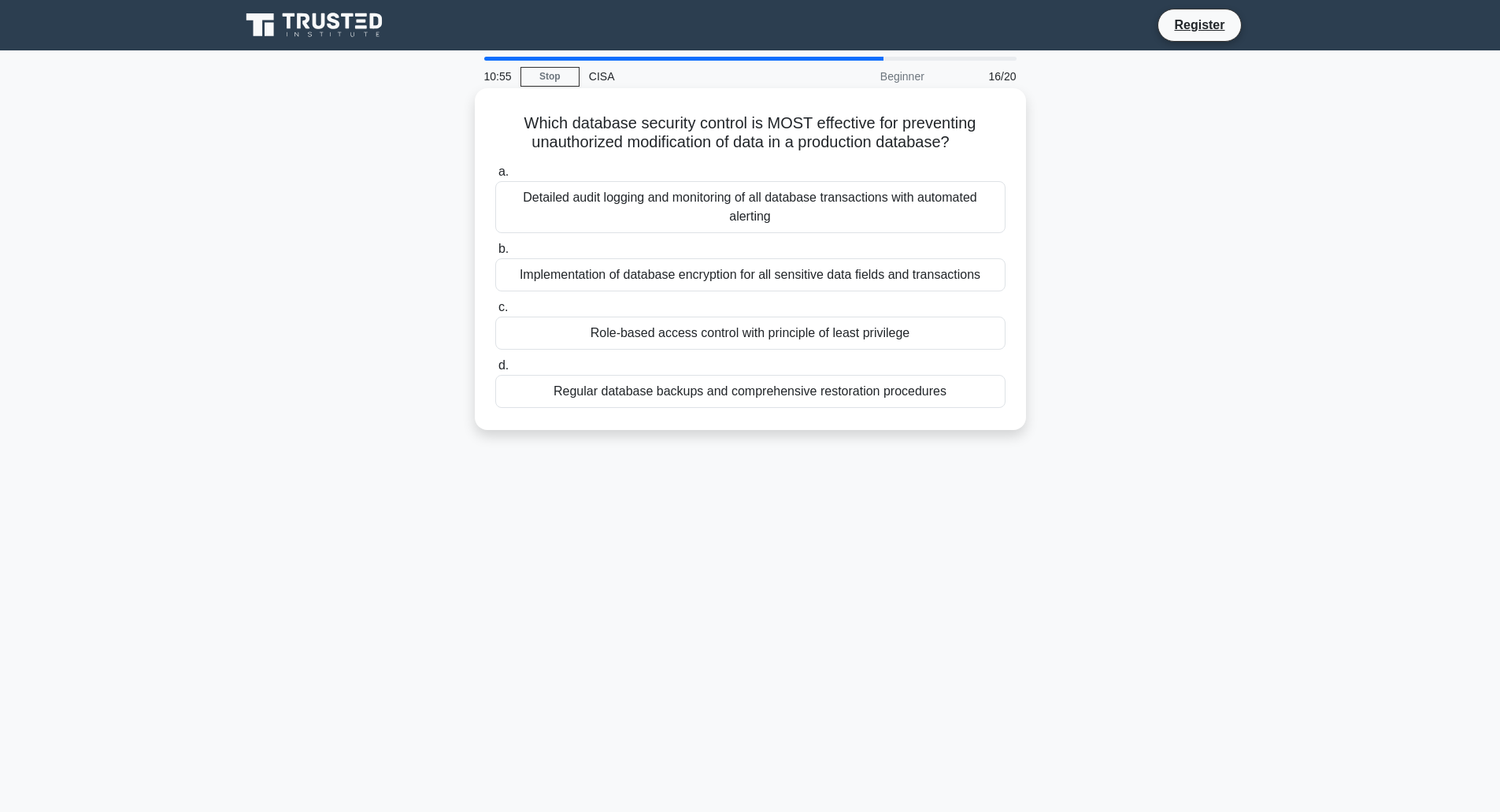
click at [817, 339] on div "Role-based access control with principle of least privilege" at bounding box center [751, 333] width 510 height 33
click at [496, 313] on input "c. Role-based access control with principle of least privilege" at bounding box center [496, 307] width 0 height 10
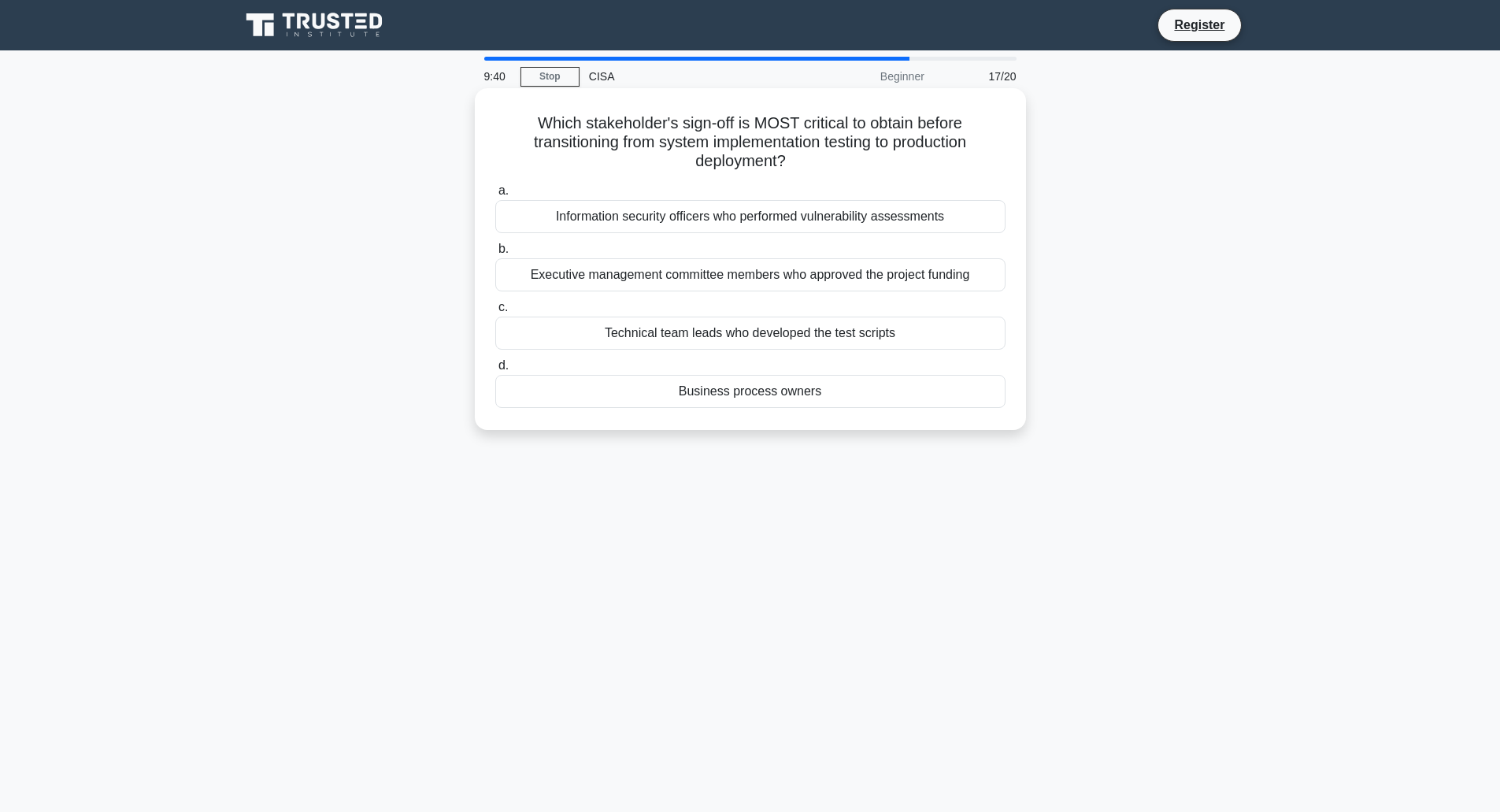
click at [791, 216] on div "Information security officers who performed vulnerability assessments" at bounding box center [751, 216] width 510 height 33
click at [496, 196] on input "a. Information security officers who performed vulnerability assessments" at bounding box center [496, 190] width 0 height 10
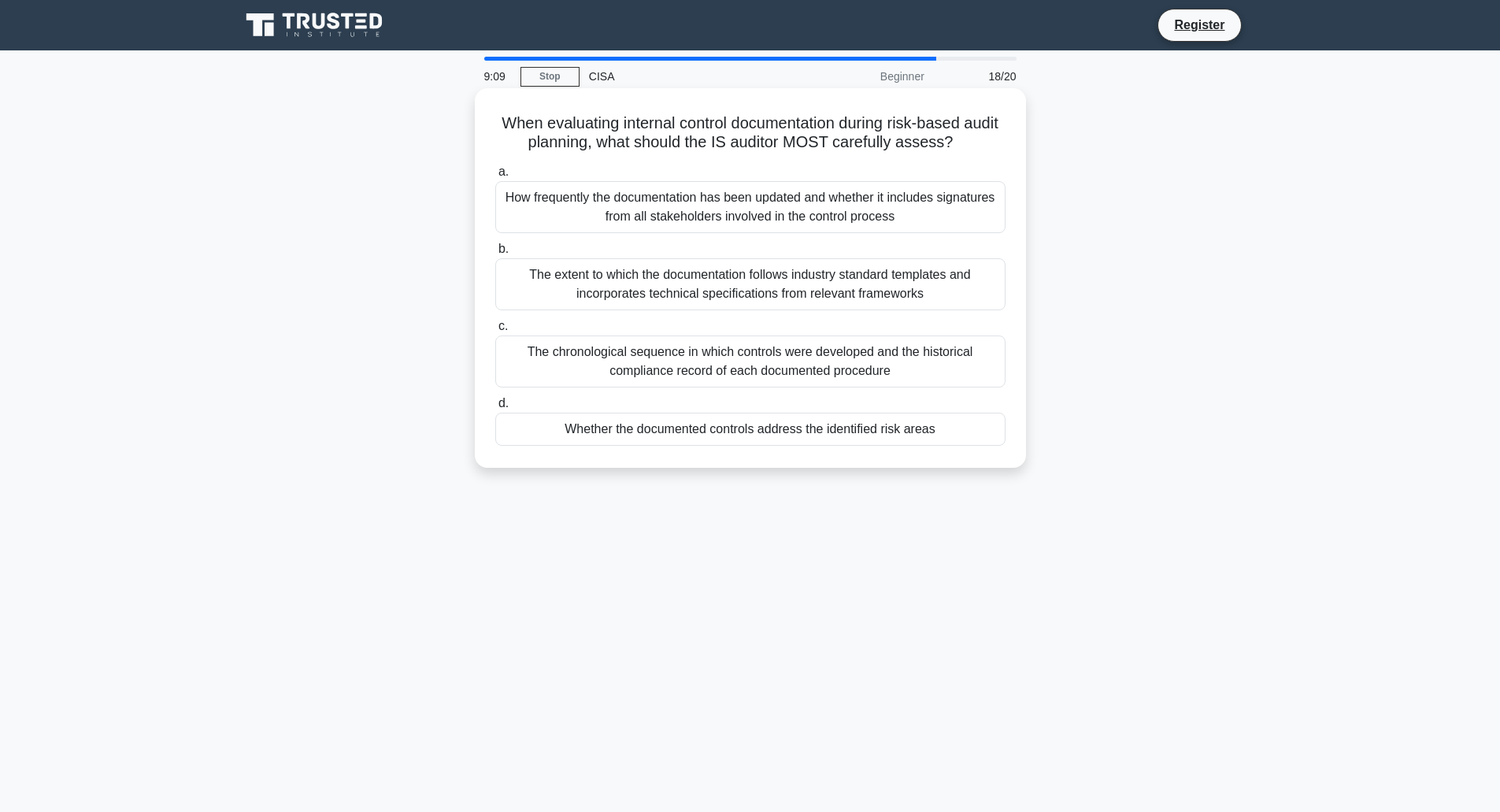
click at [746, 432] on div "Whether the documented controls address the identified risk areas" at bounding box center [751, 429] width 510 height 33
click at [496, 408] on input "d. Whether the documented controls address the identified risk areas" at bounding box center [496, 403] width 0 height 10
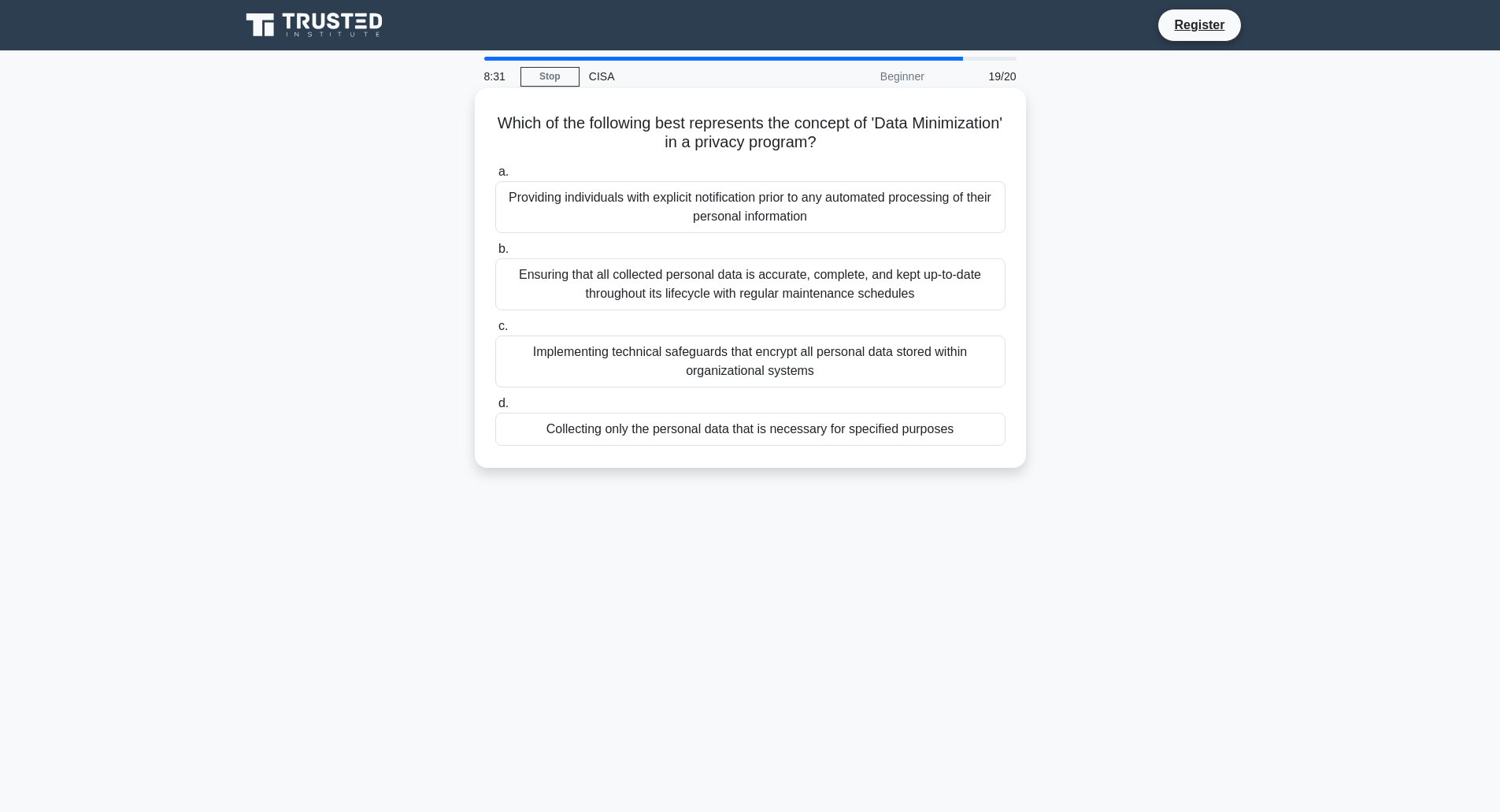
click at [725, 433] on div "Collecting only the personal data that is necessary for specified purposes" at bounding box center [751, 429] width 510 height 33
click at [496, 408] on input "d. Collecting only the personal data that is necessary for specified purposes" at bounding box center [496, 403] width 0 height 10
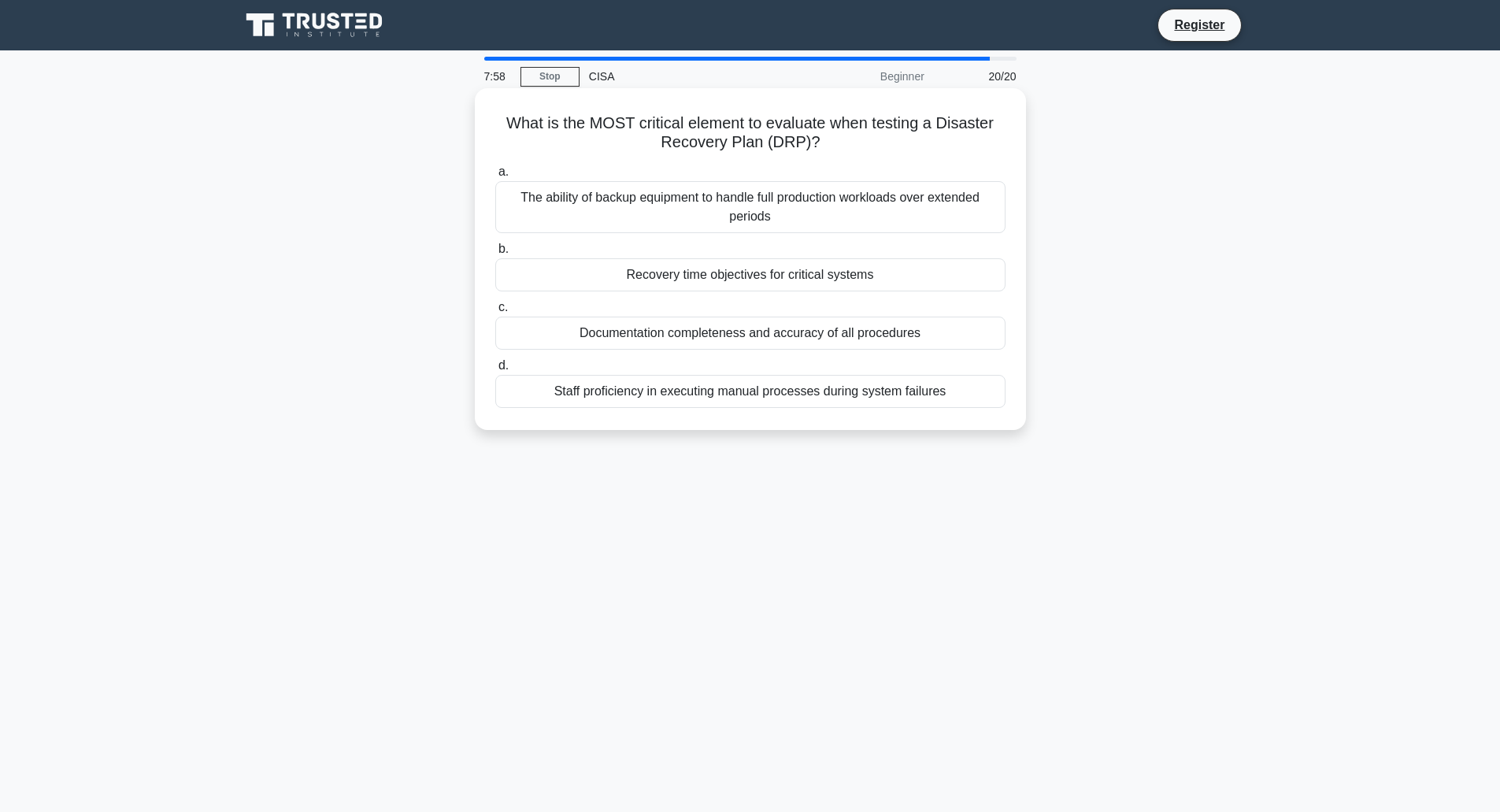
click at [743, 277] on div "Recovery time objectives for critical systems" at bounding box center [751, 275] width 510 height 33
click at [496, 254] on input "b. Recovery time objectives for critical systems" at bounding box center [496, 249] width 0 height 10
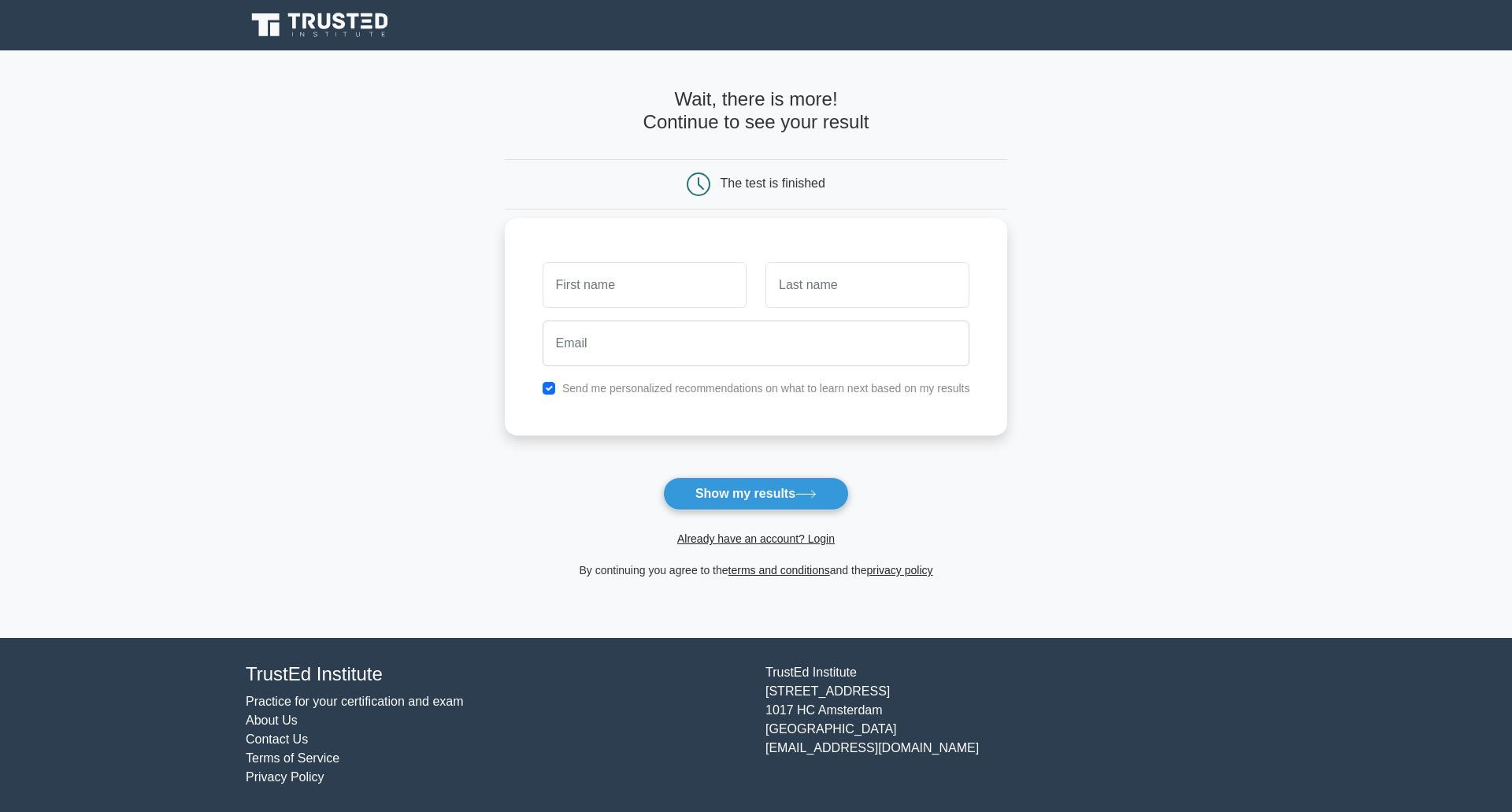
click at [712, 287] on input "text" at bounding box center [644, 285] width 204 height 46
type input "[PERSON_NAME]"
click at [821, 297] on input "text" at bounding box center [867, 285] width 204 height 46
type input "Cockrell"
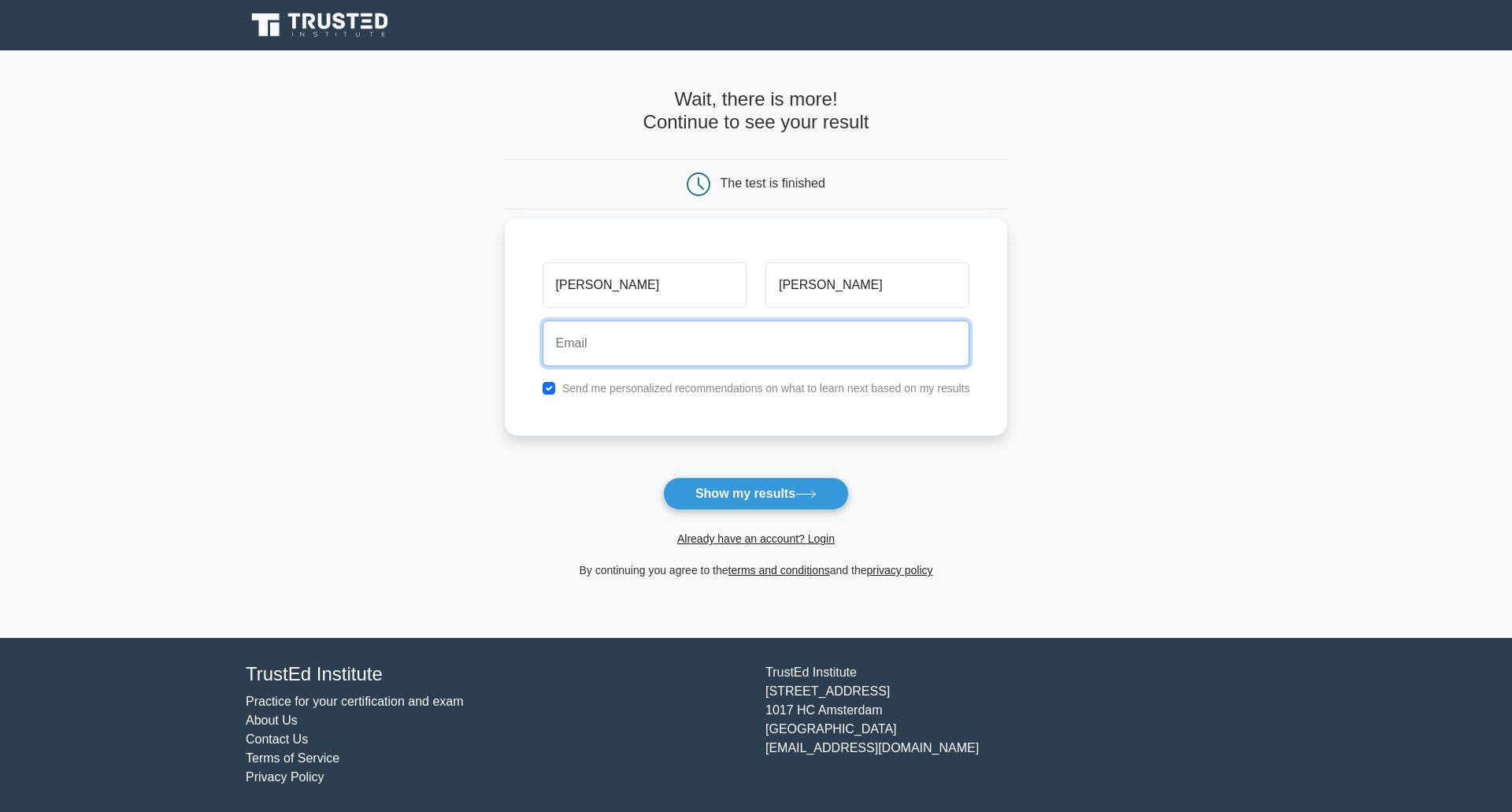
click at [778, 346] on input "email" at bounding box center [756, 343] width 427 height 46
type input "cameroncockrell@gmail.com"
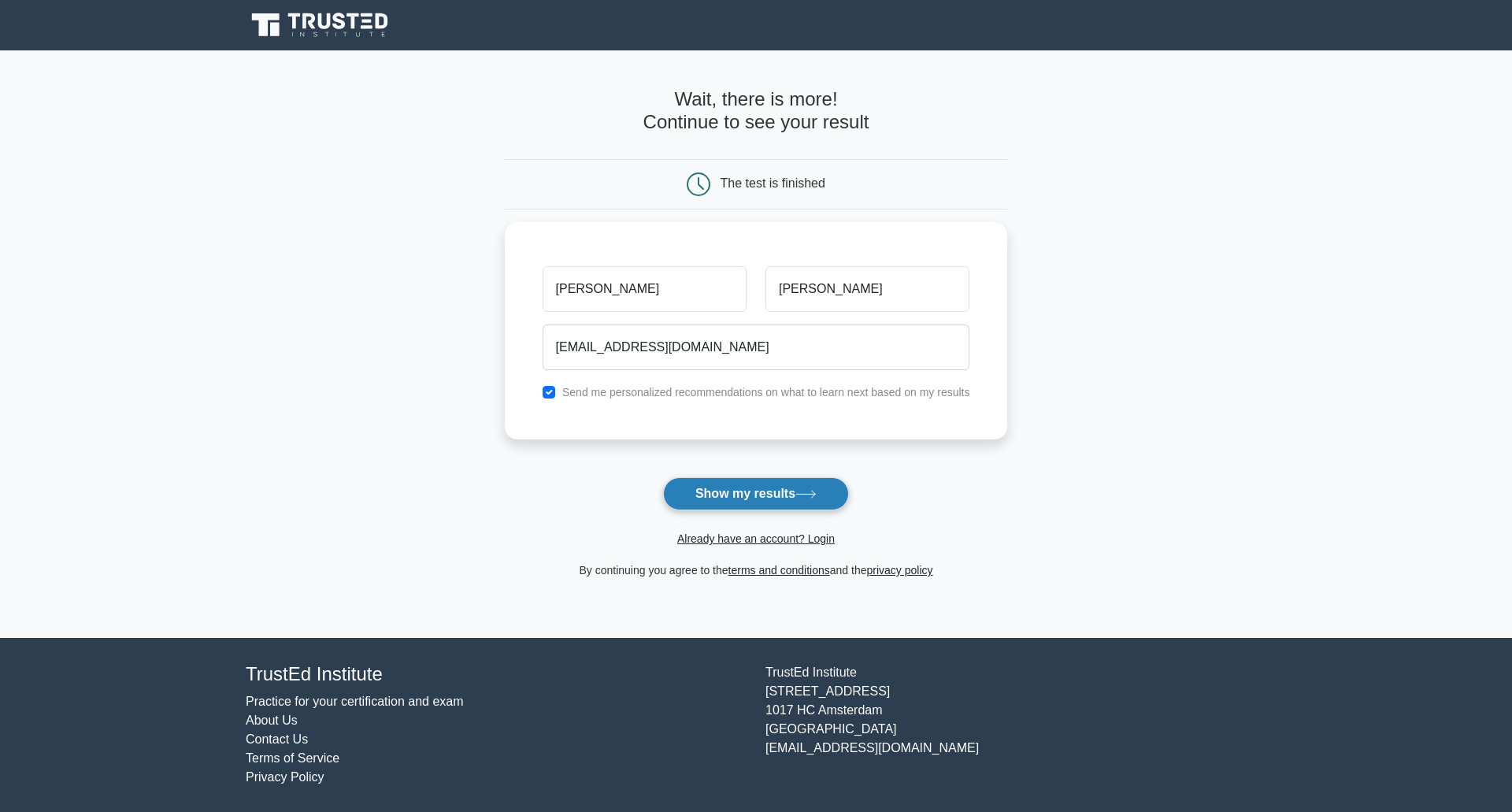
click at [730, 489] on button "Show my results" at bounding box center [756, 493] width 186 height 33
drag, startPoint x: 642, startPoint y: 112, endPoint x: 657, endPoint y: 110, distance: 15.1
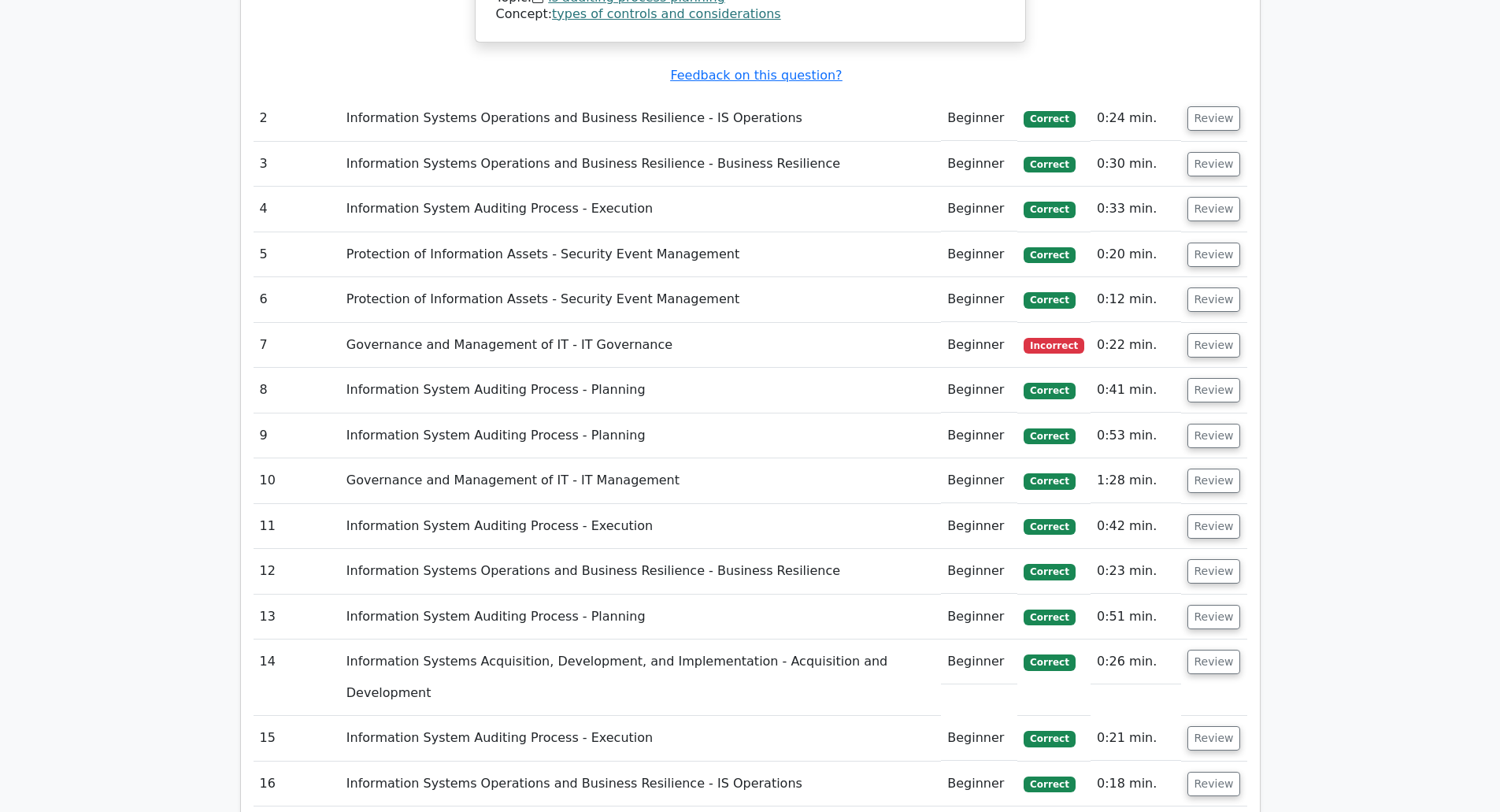
scroll to position [1968, 0]
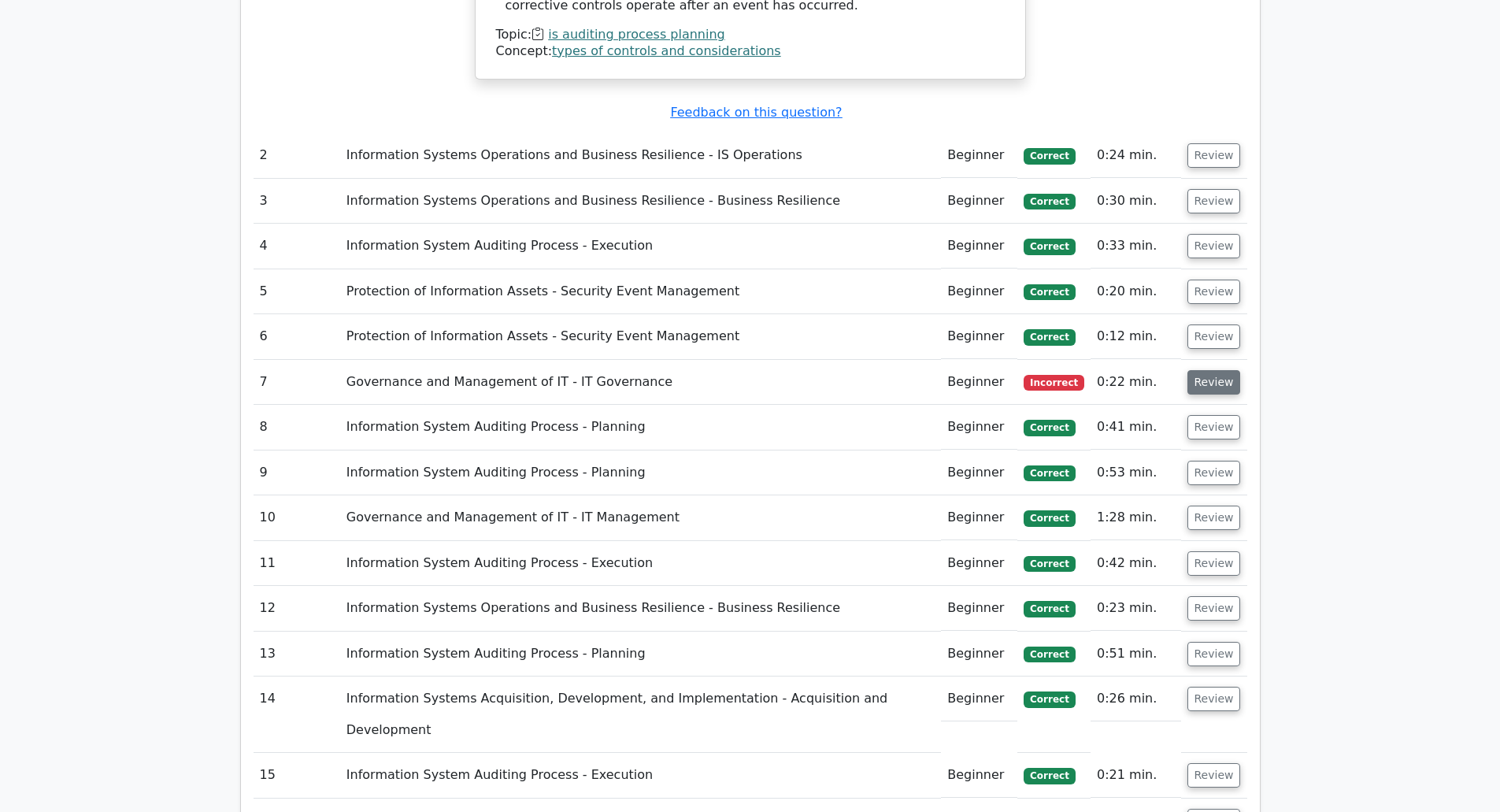
click at [1215, 370] on button "Review" at bounding box center [1214, 382] width 53 height 24
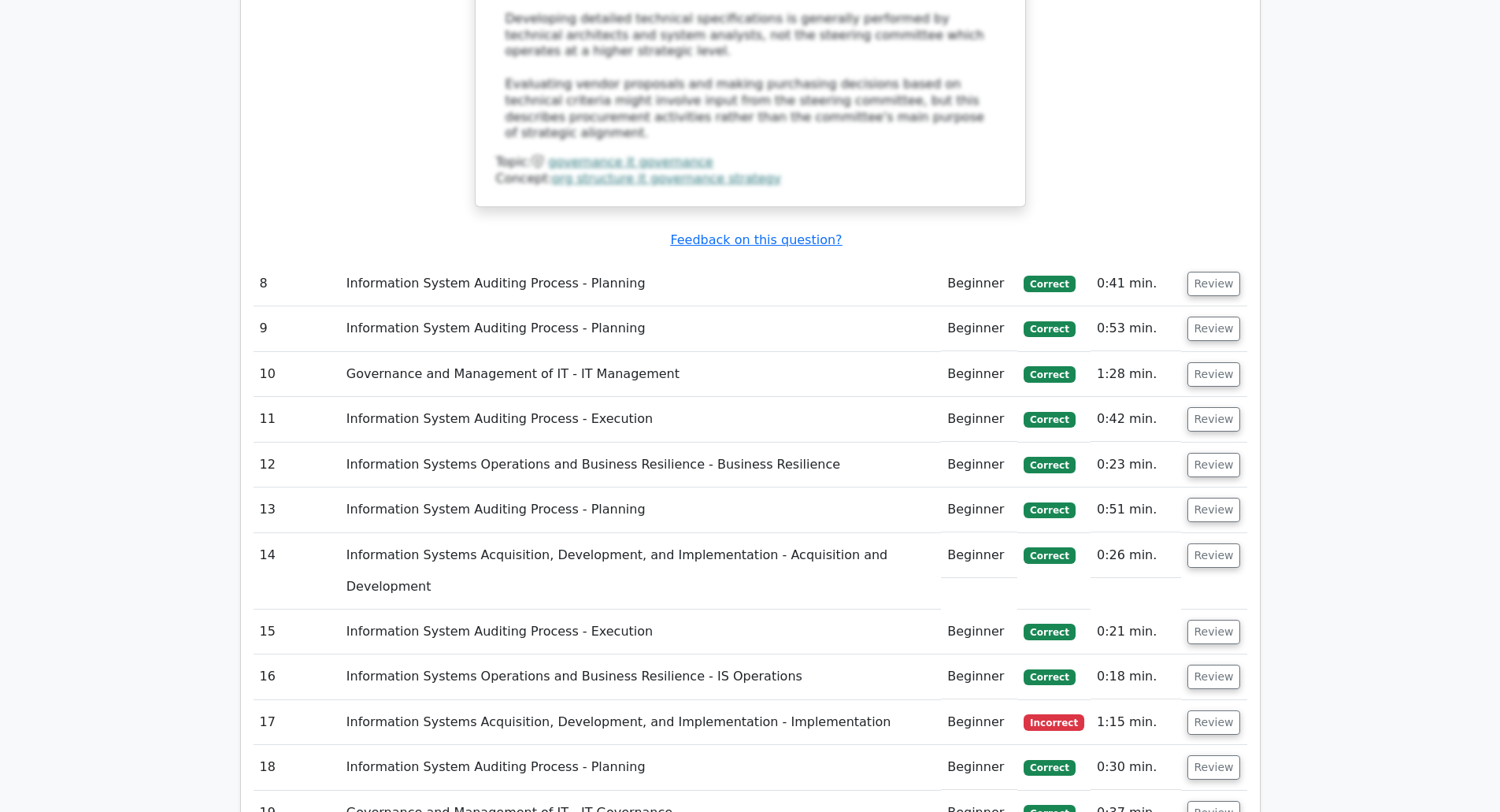
scroll to position [3150, 0]
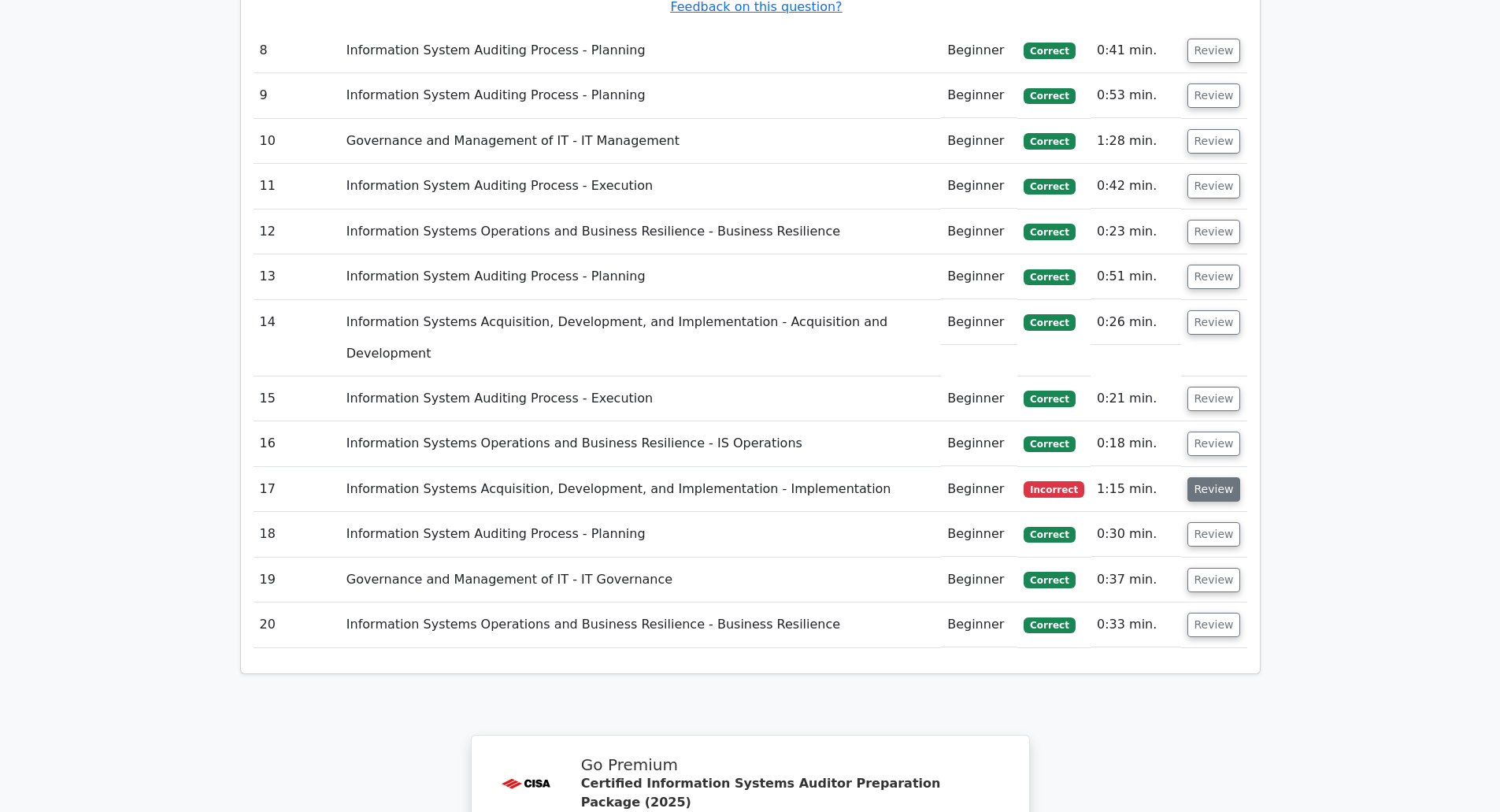
click at [1226, 477] on button "Review" at bounding box center [1214, 488] width 53 height 24
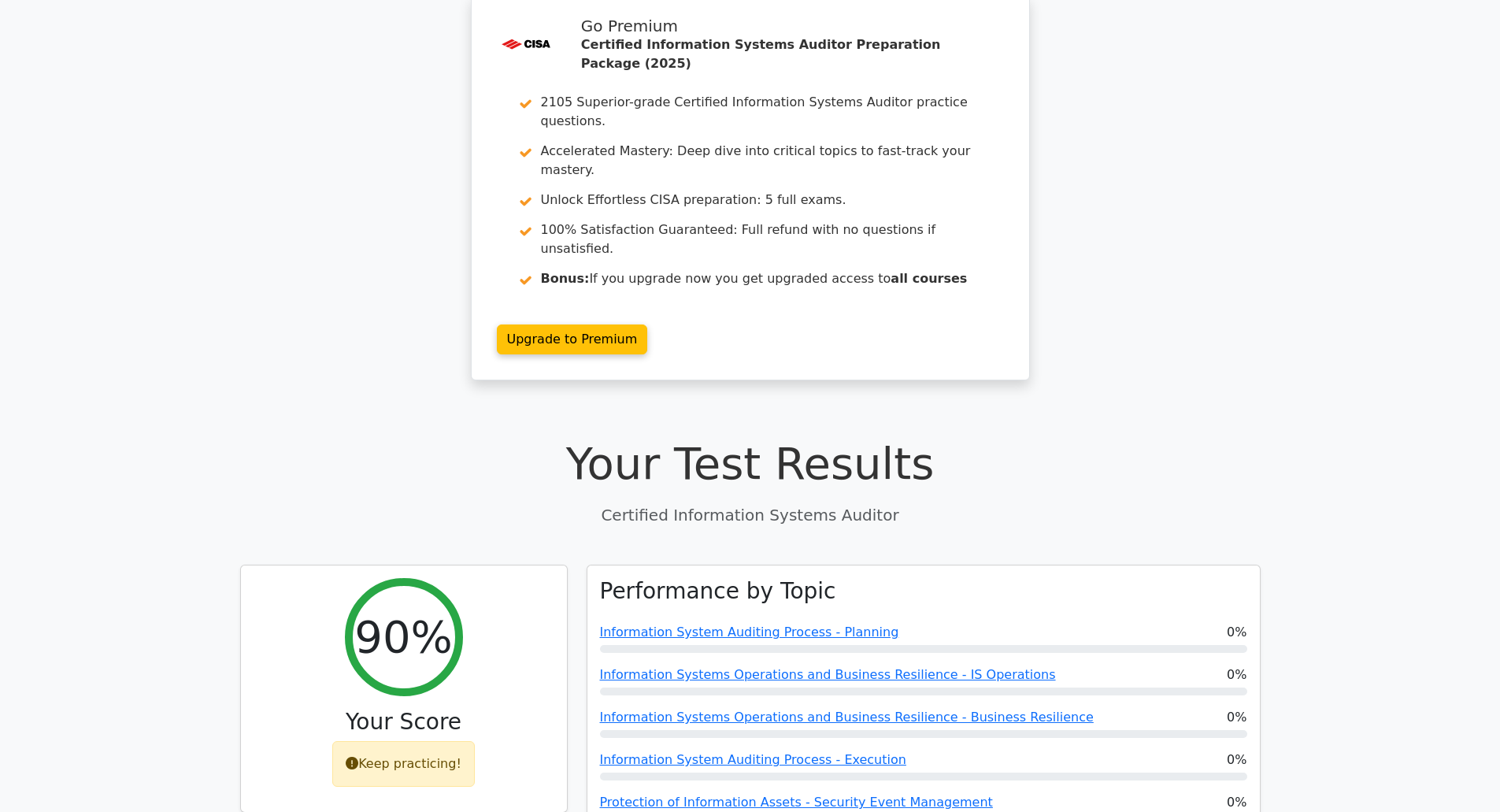
scroll to position [0, 0]
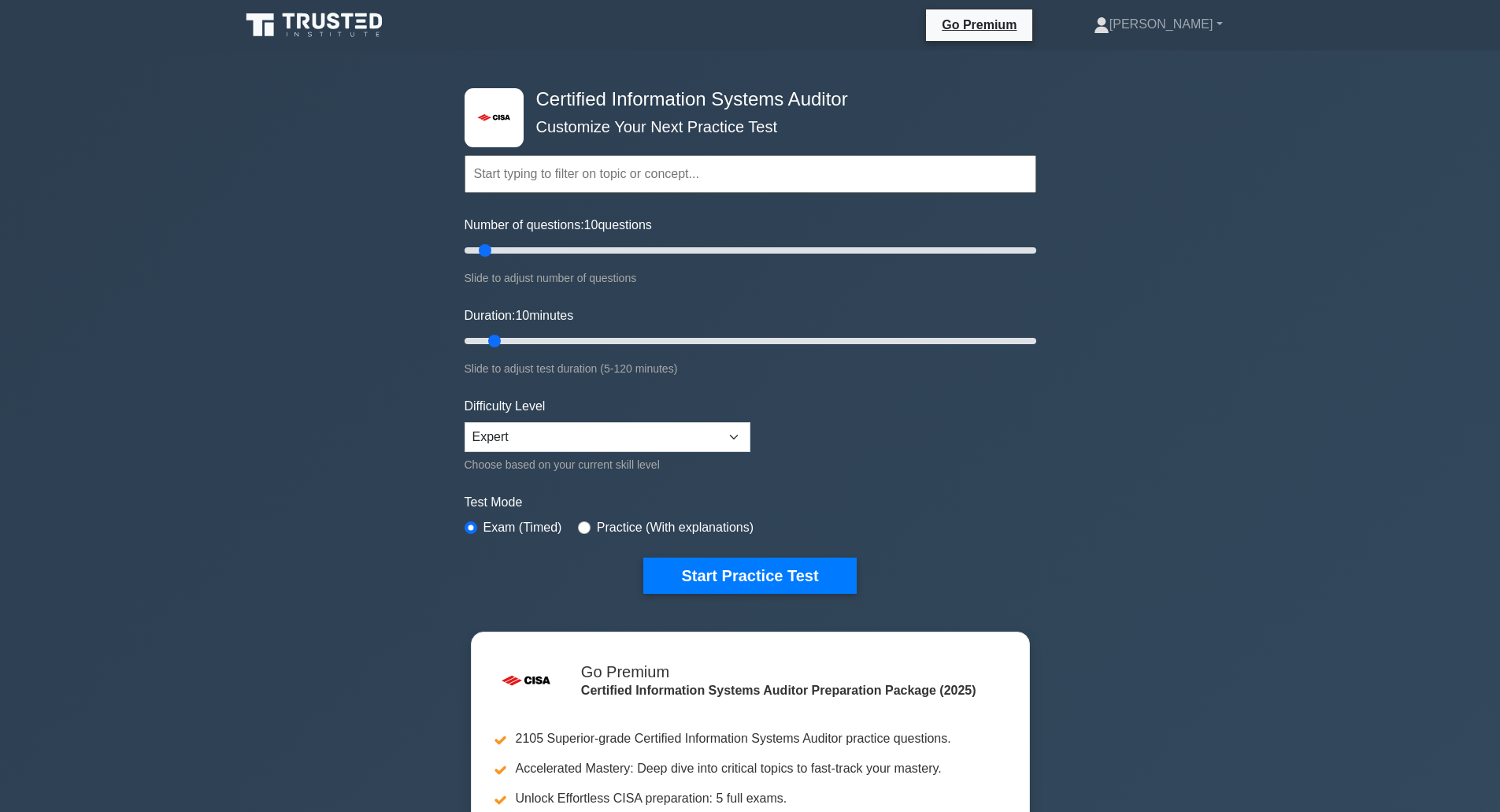
click at [569, 184] on input "text" at bounding box center [751, 174] width 572 height 38
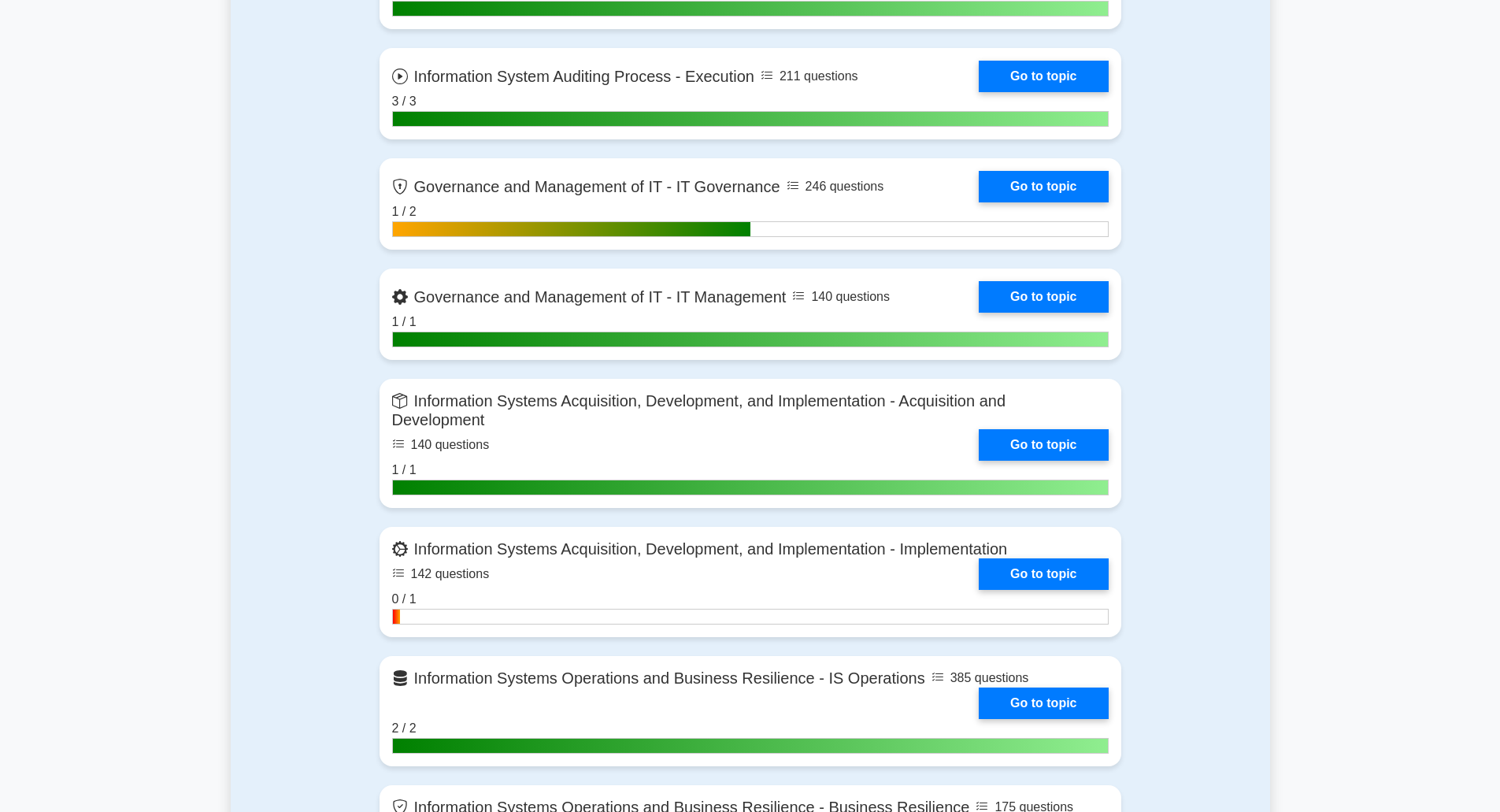
scroll to position [1182, 0]
